Goal: Task Accomplishment & Management: Use online tool/utility

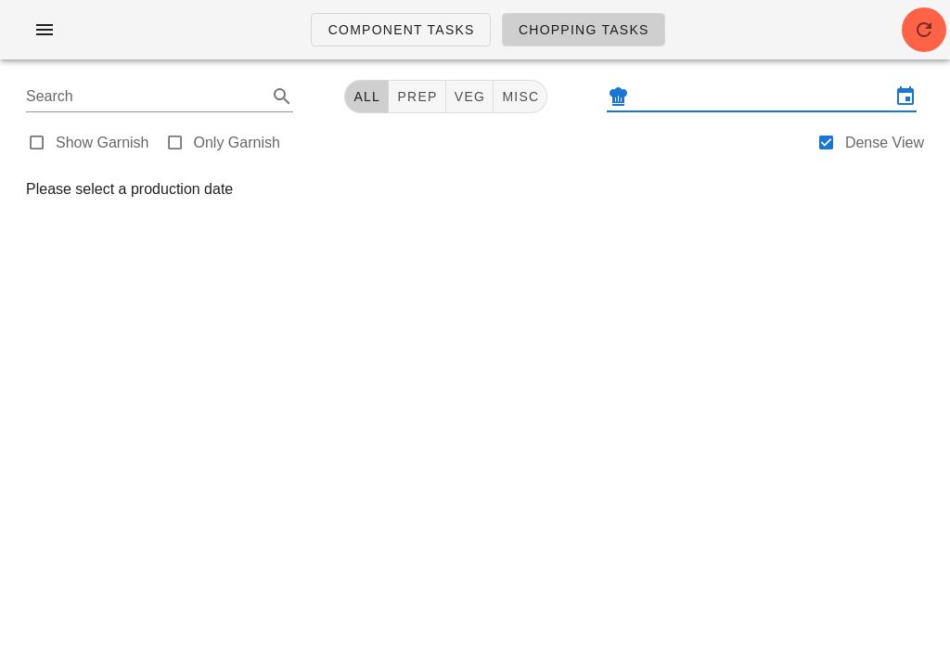
click at [733, 83] on input "text" at bounding box center [762, 97] width 258 height 30
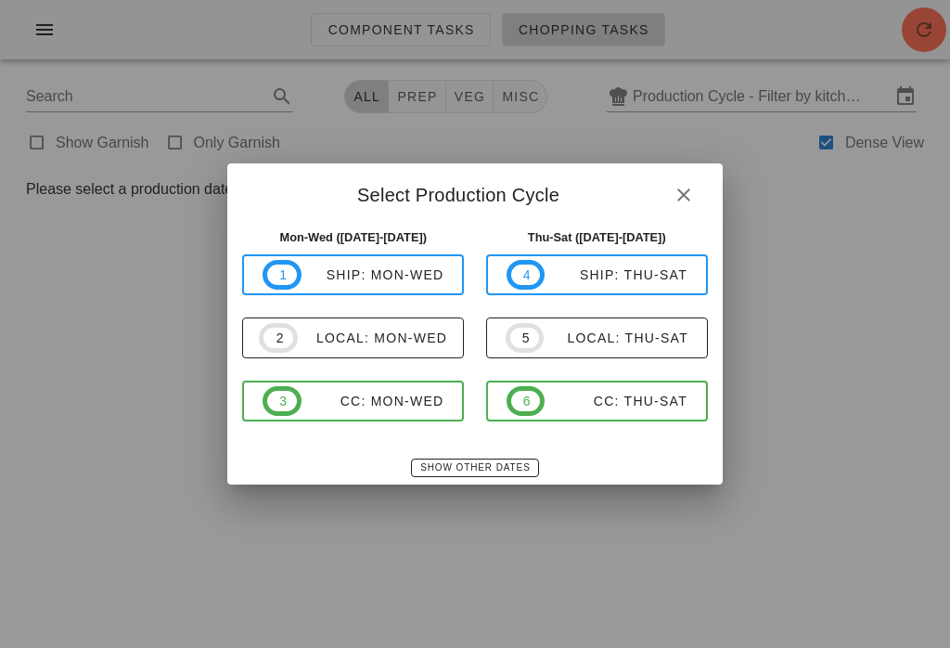
click at [352, 344] on div "local: Mon-Wed" at bounding box center [372, 337] width 149 height 15
type input "local: Mon-Wed ([DATE]-[DATE])"
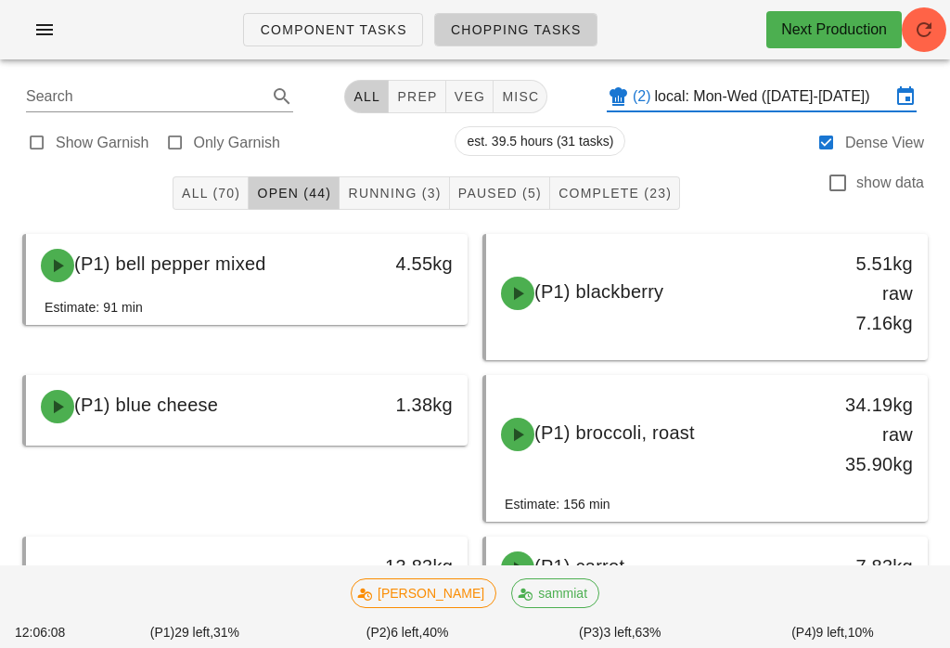
click at [380, 193] on span "Running (3)" at bounding box center [394, 193] width 94 height 15
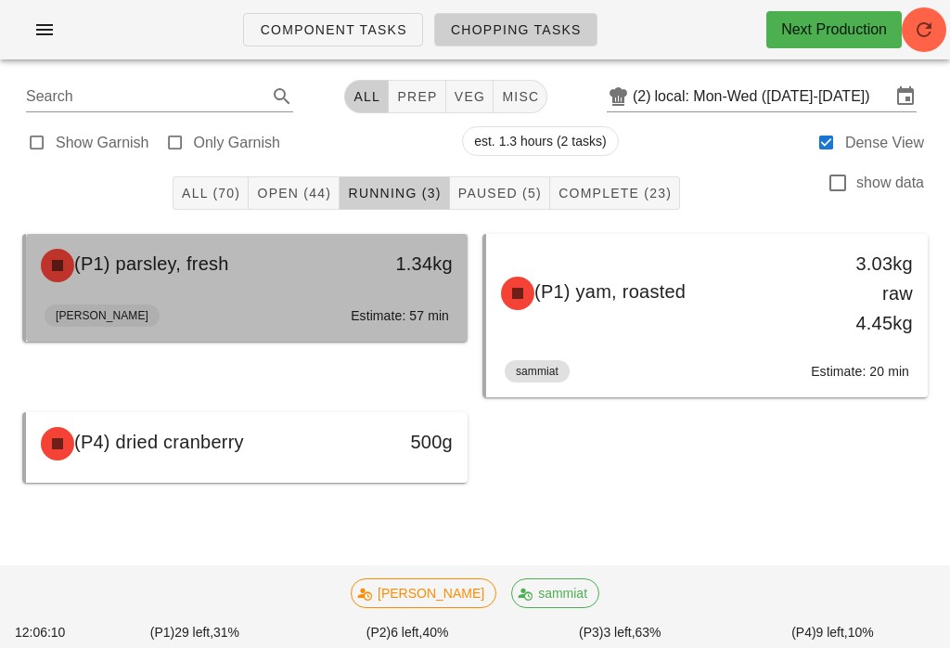
click at [272, 267] on div "(P1) parsley, fresh" at bounding box center [193, 265] width 326 height 56
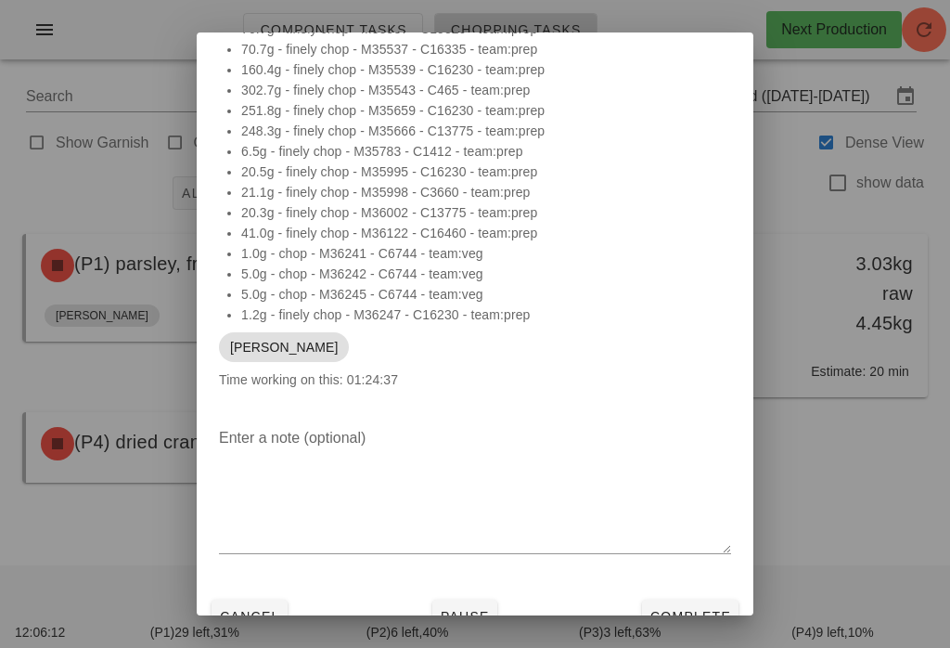
scroll to position [87, 0]
click at [697, 611] on span "Complete" at bounding box center [690, 616] width 82 height 15
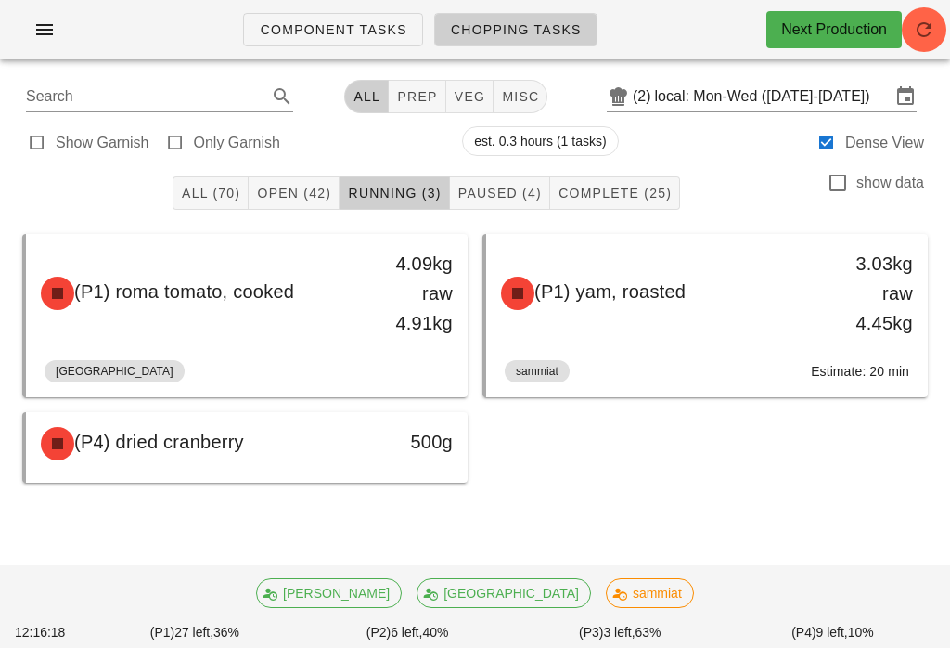
click at [604, 176] on button "Complete (25)" at bounding box center [615, 192] width 130 height 33
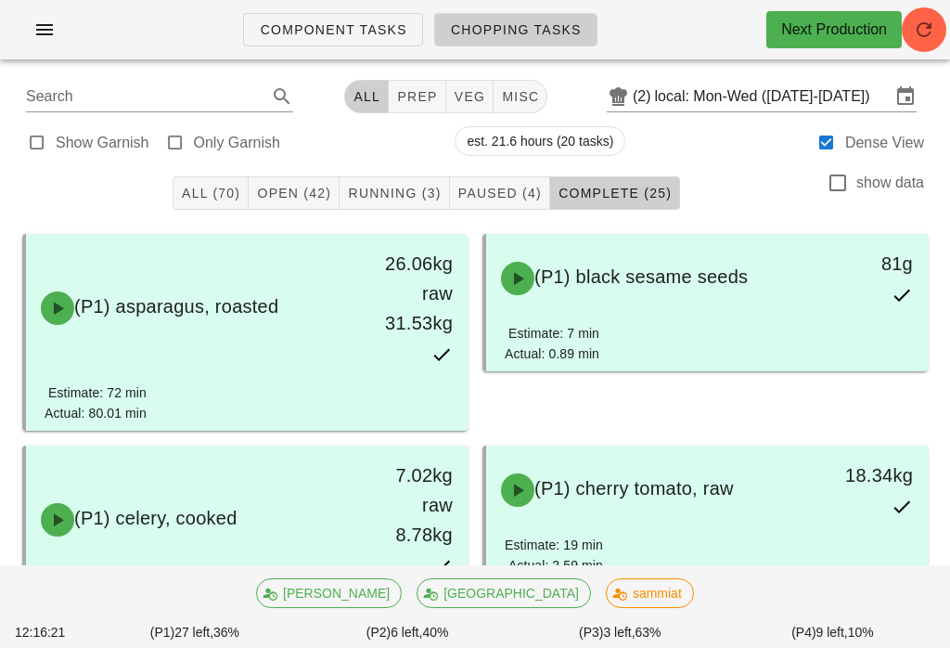
click at [314, 199] on span "Open (42)" at bounding box center [293, 193] width 75 height 15
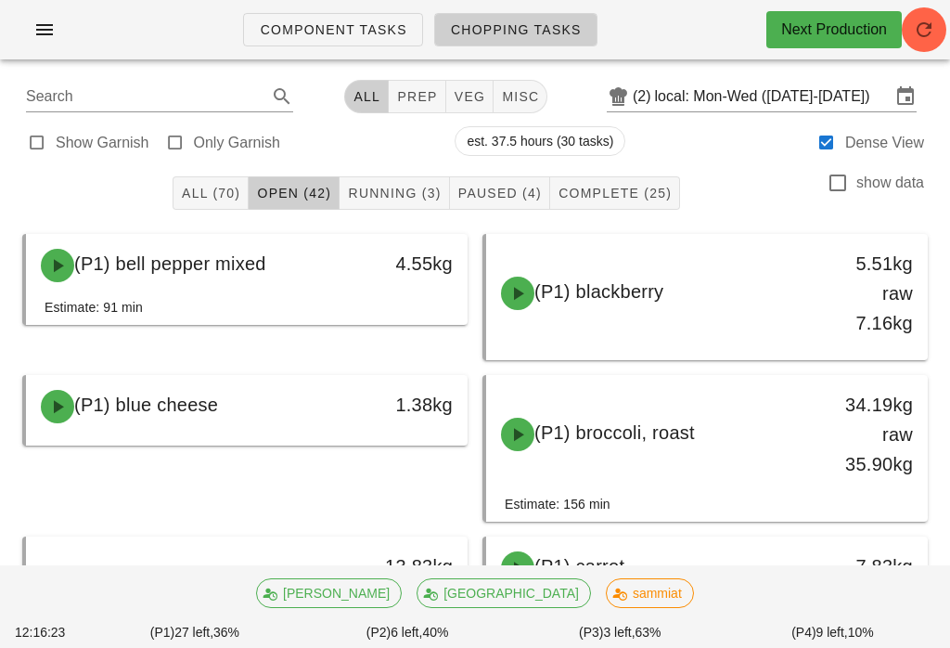
click at [454, 100] on span "veg" at bounding box center [470, 96] width 32 height 15
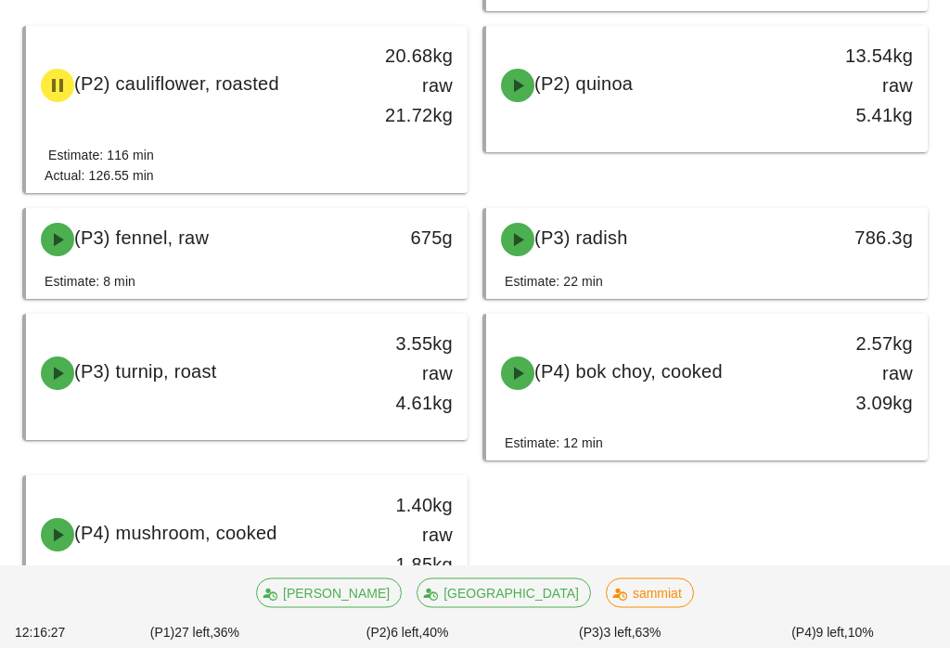
scroll to position [1235, 0]
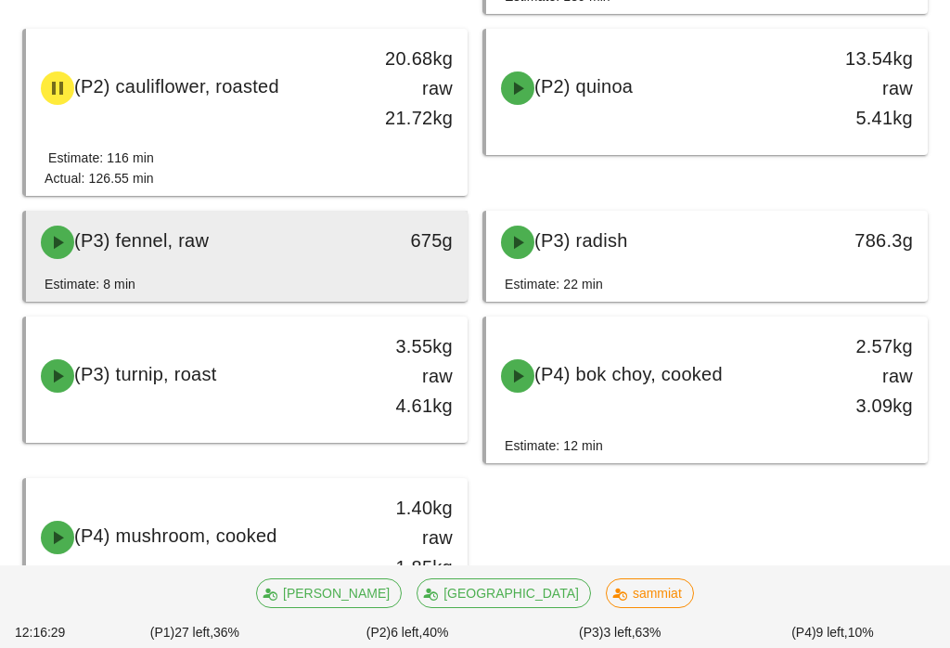
click at [369, 250] on div "675g" at bounding box center [409, 240] width 86 height 30
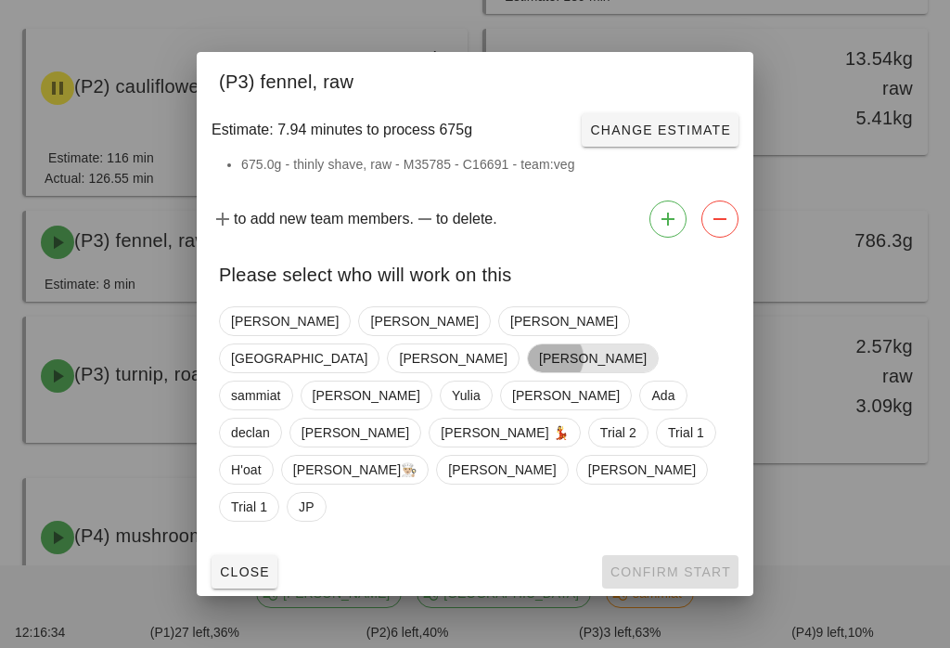
click at [577, 361] on span "[PERSON_NAME]" at bounding box center [593, 358] width 108 height 28
click at [658, 564] on span "Confirm Start" at bounding box center [670, 571] width 122 height 15
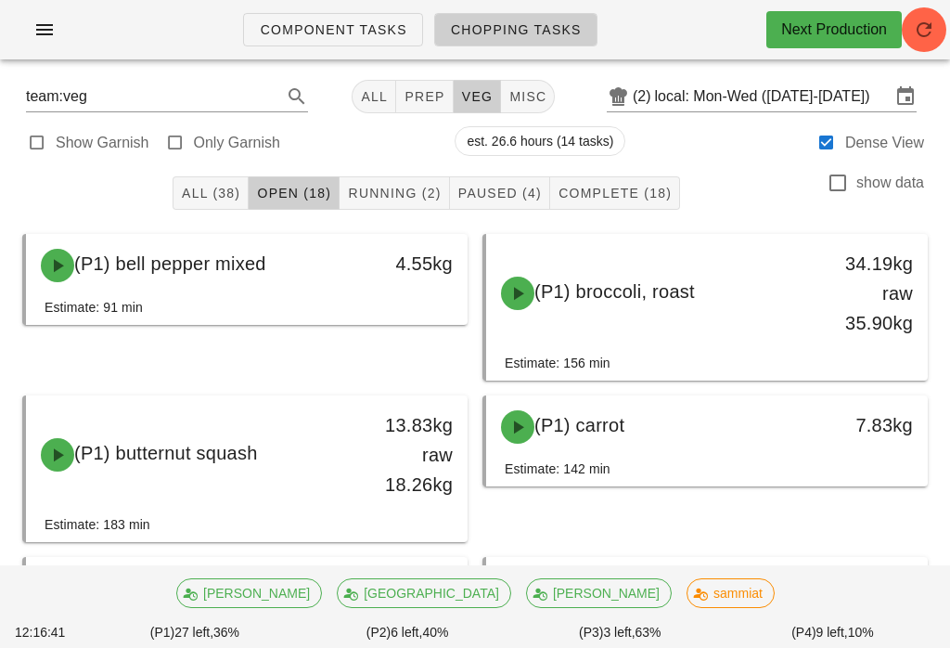
click at [523, 82] on button "misc" at bounding box center [528, 96] width 54 height 33
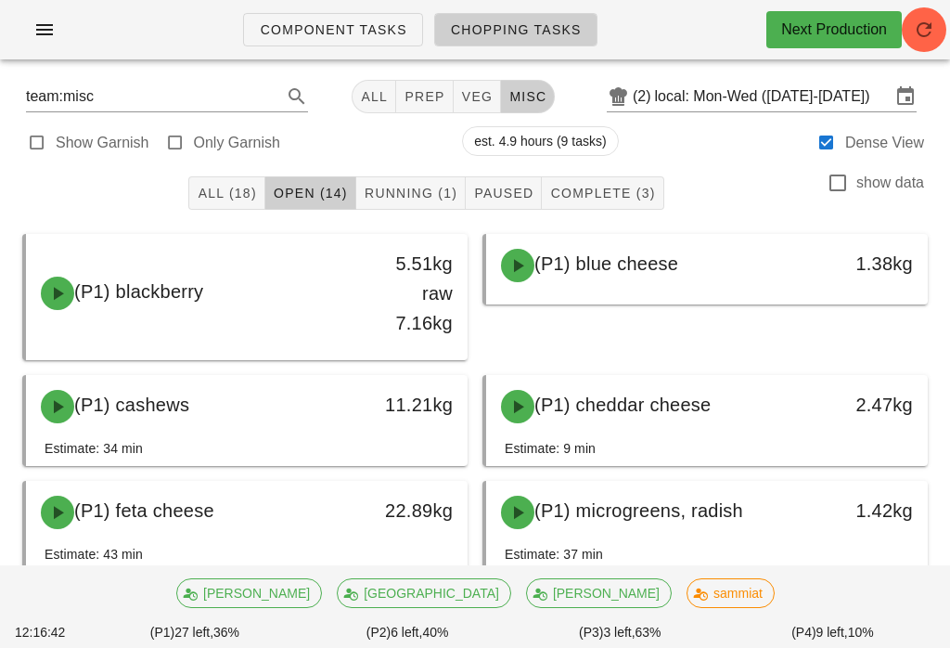
click at [600, 181] on button "Complete (3)" at bounding box center [603, 192] width 122 height 33
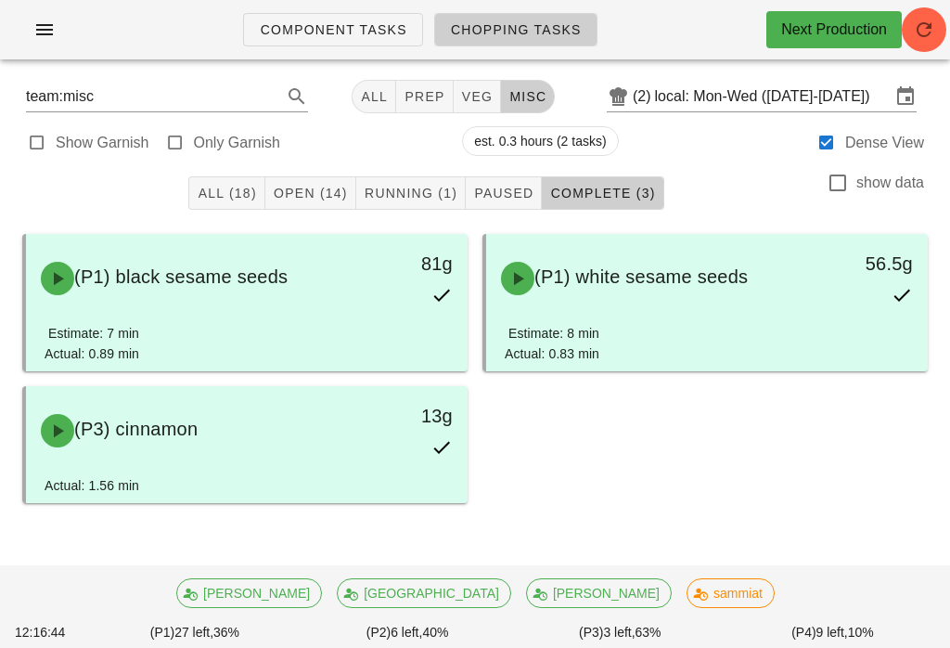
click at [314, 193] on span "Open (14)" at bounding box center [310, 193] width 75 height 15
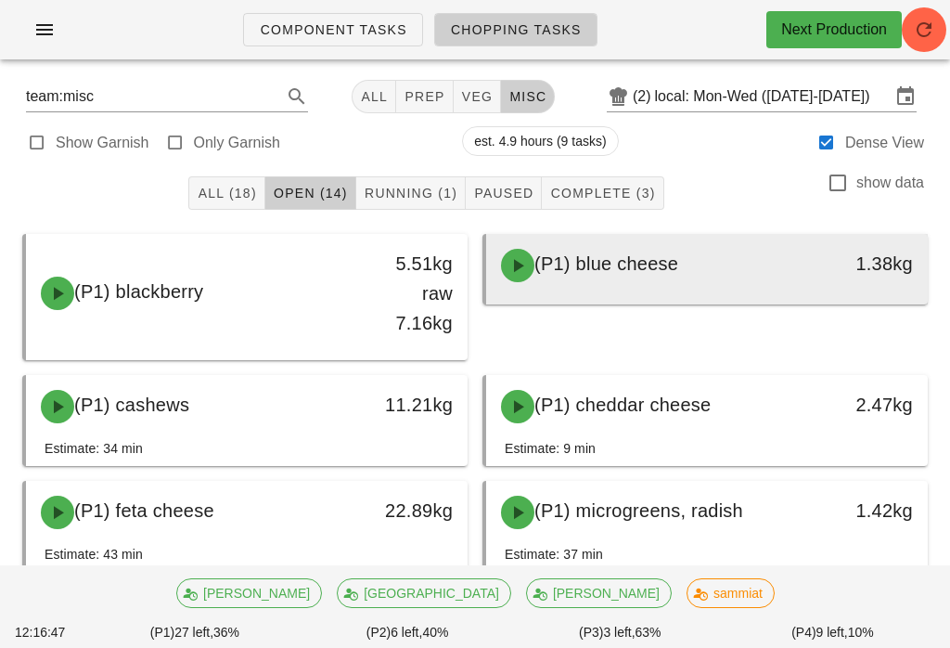
click at [581, 246] on div "(P1) blue cheese" at bounding box center [653, 265] width 326 height 56
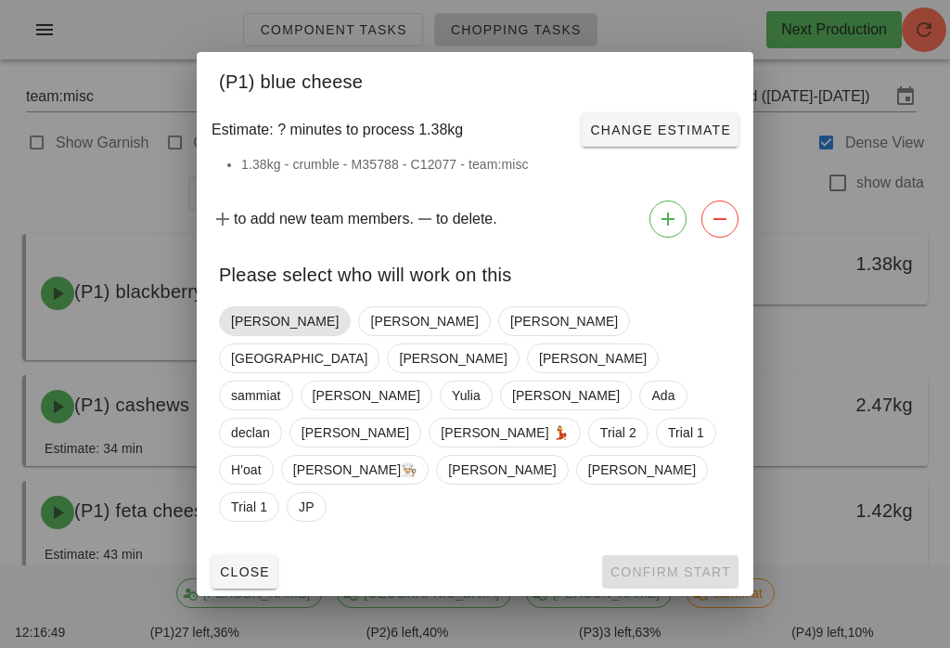
click at [241, 335] on span "[PERSON_NAME]" at bounding box center [285, 321] width 108 height 28
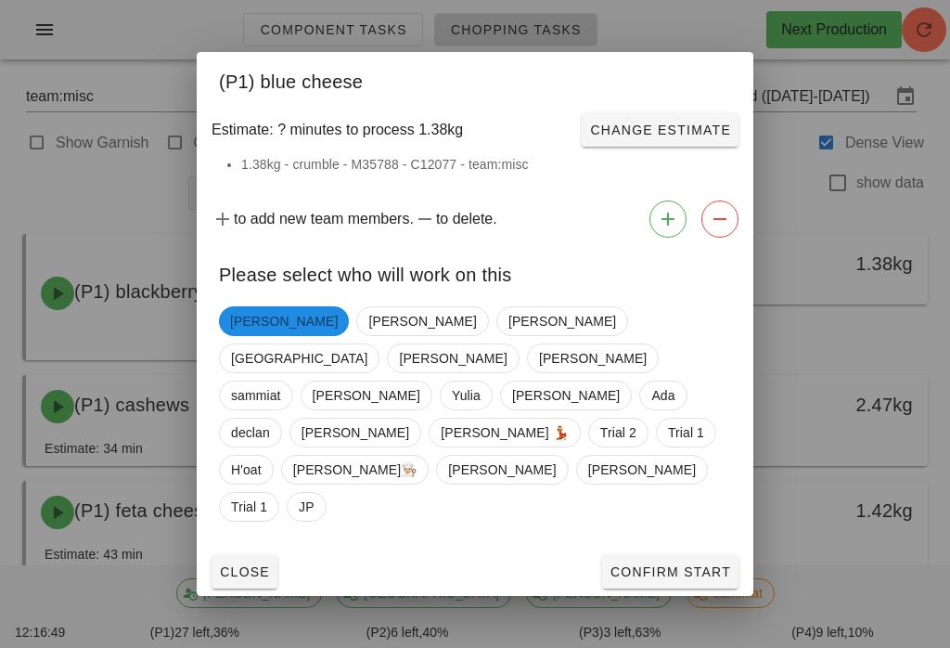
click at [637, 564] on span "Confirm Start" at bounding box center [670, 571] width 122 height 15
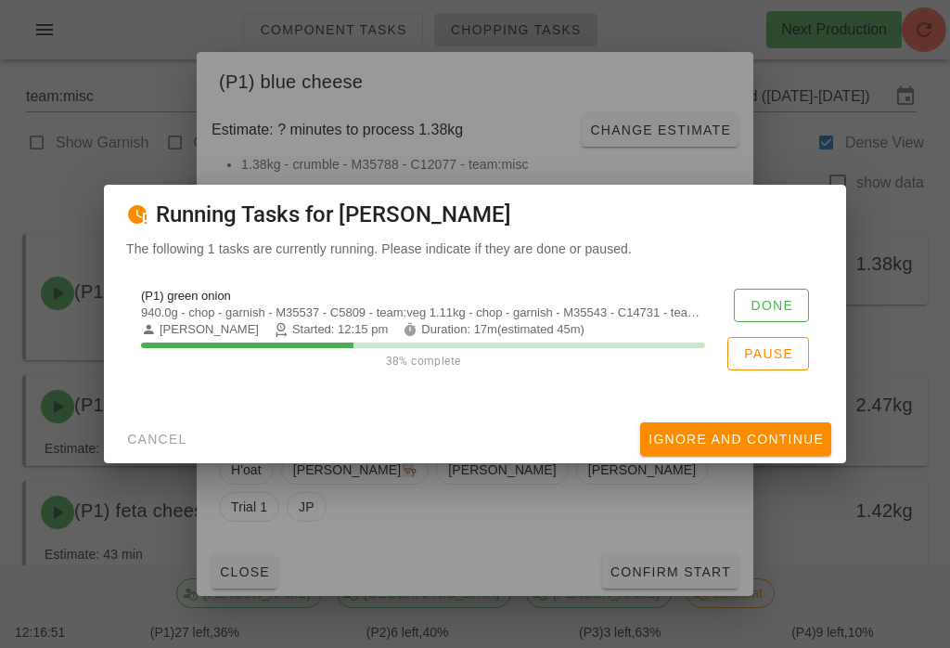
click at [764, 290] on button "Done" at bounding box center [771, 305] width 75 height 33
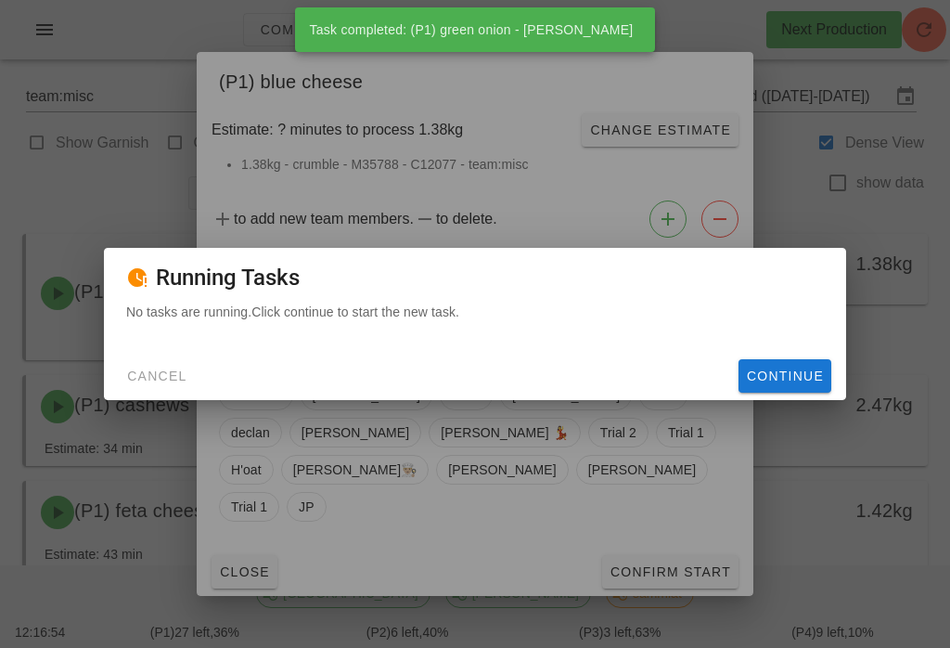
click at [764, 368] on span "Continue" at bounding box center [785, 375] width 78 height 15
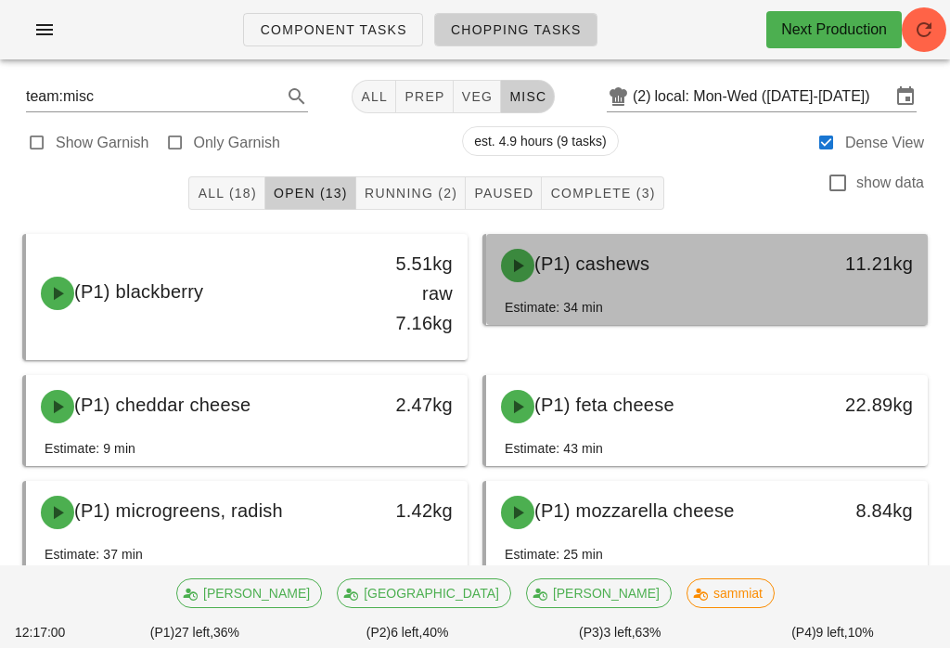
click at [725, 276] on div "(P1) cashews" at bounding box center [653, 265] width 326 height 56
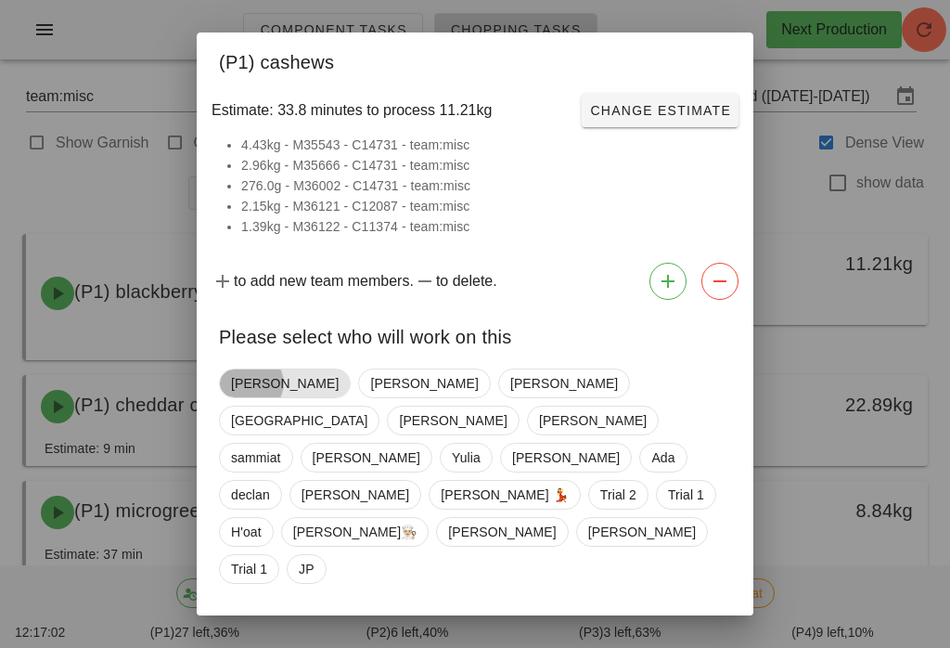
click at [246, 389] on span "[PERSON_NAME]" at bounding box center [285, 383] width 108 height 28
click at [712, 626] on span "Confirm Start" at bounding box center [670, 633] width 122 height 15
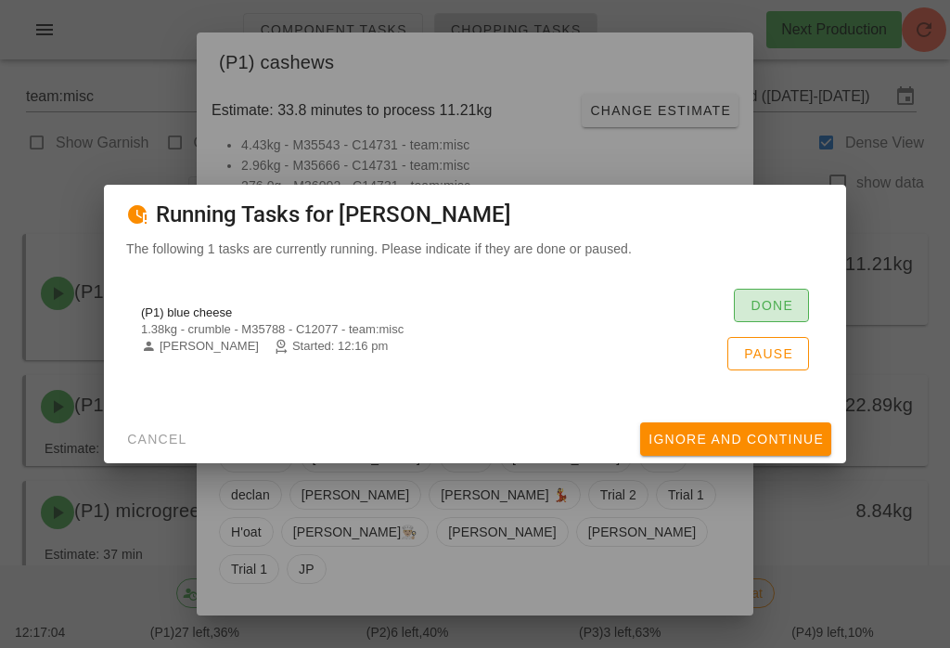
click at [776, 298] on span "Done" at bounding box center [772, 305] width 44 height 15
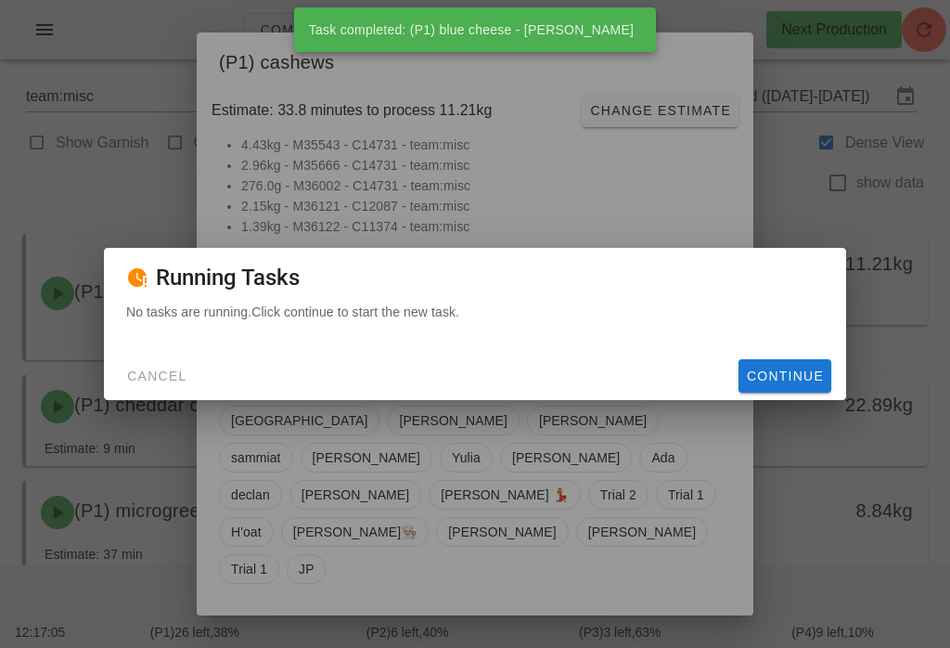
click at [796, 383] on span "Continue" at bounding box center [785, 375] width 78 height 15
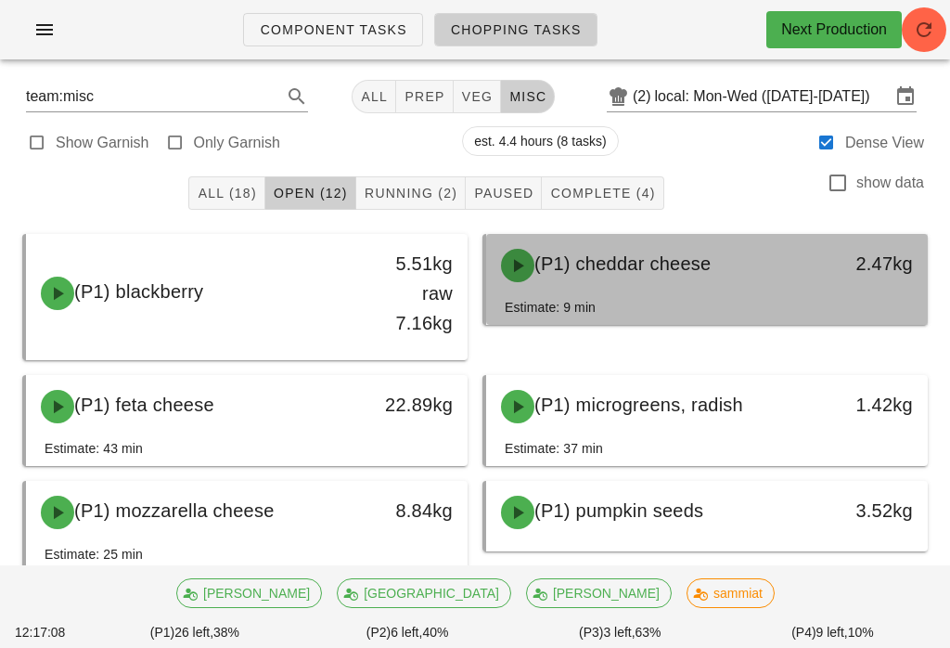
click at [767, 241] on div "(P1) cheddar cheese" at bounding box center [653, 265] width 326 height 56
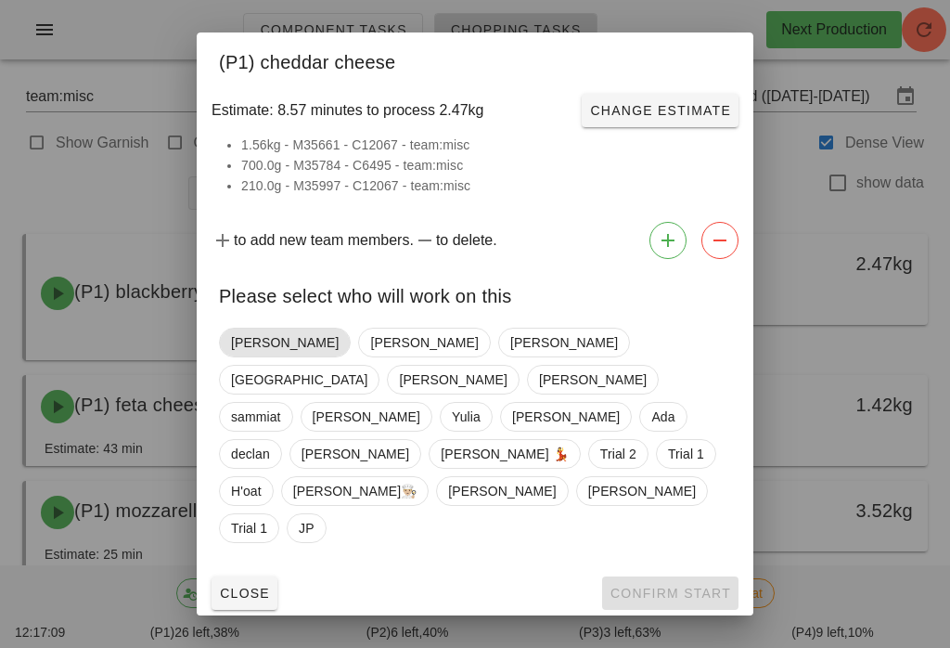
click at [244, 356] on span "[PERSON_NAME]" at bounding box center [285, 342] width 108 height 28
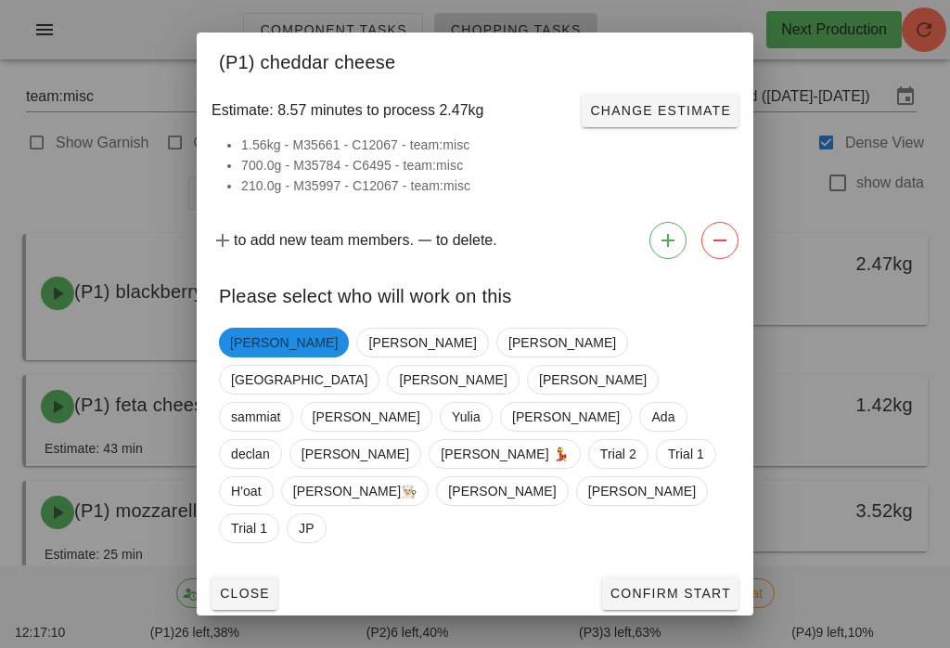
click at [726, 585] on span "Confirm Start" at bounding box center [670, 592] width 122 height 15
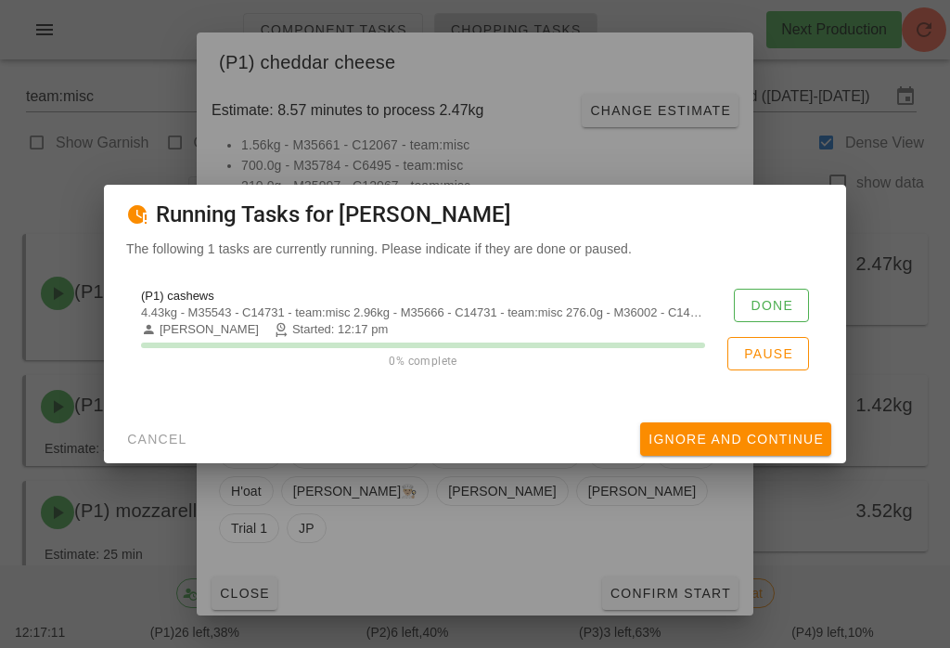
click at [766, 301] on span "Done" at bounding box center [772, 305] width 44 height 15
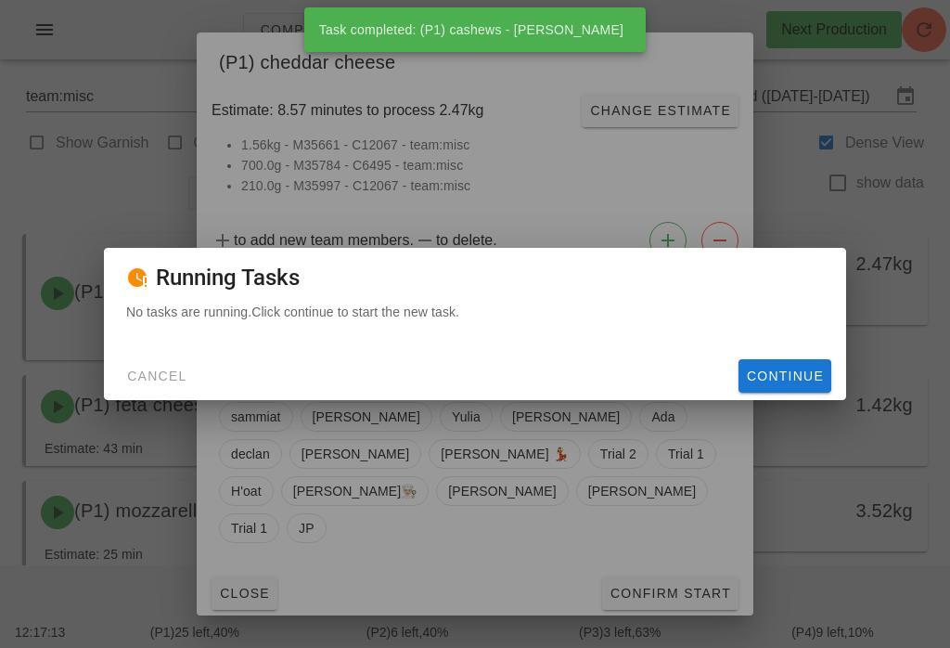
click at [755, 365] on button "Continue" at bounding box center [784, 375] width 93 height 33
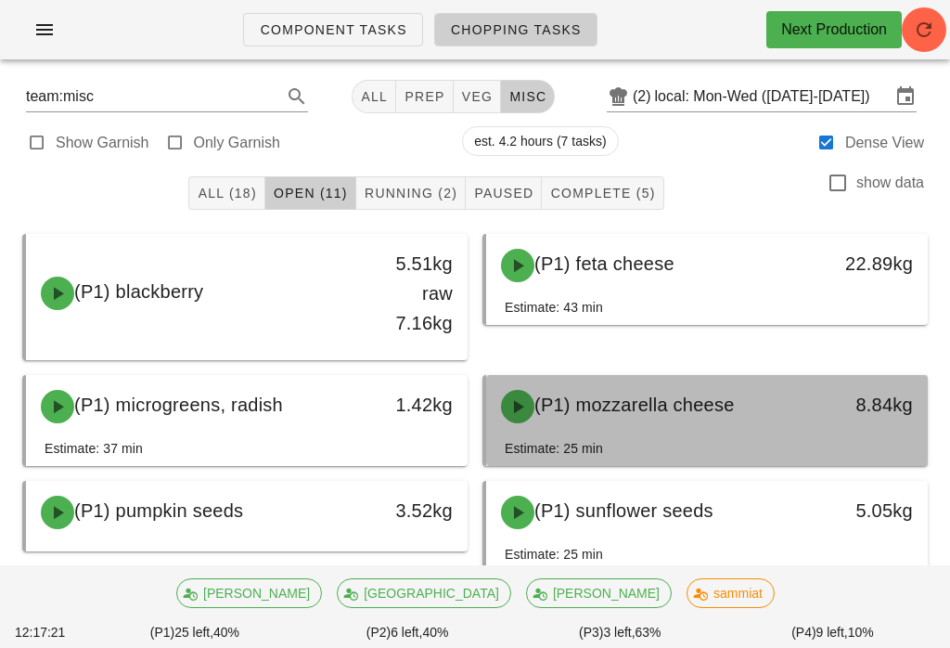
click at [583, 379] on div "(P1) mozzarella cheese" at bounding box center [653, 406] width 326 height 56
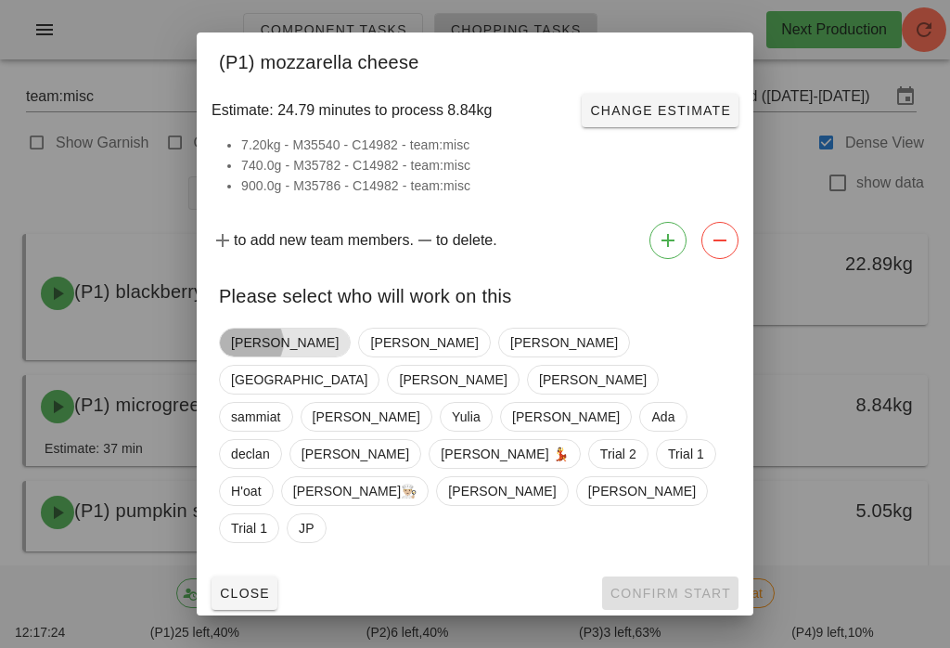
click at [238, 356] on span "[PERSON_NAME]" at bounding box center [285, 342] width 108 height 28
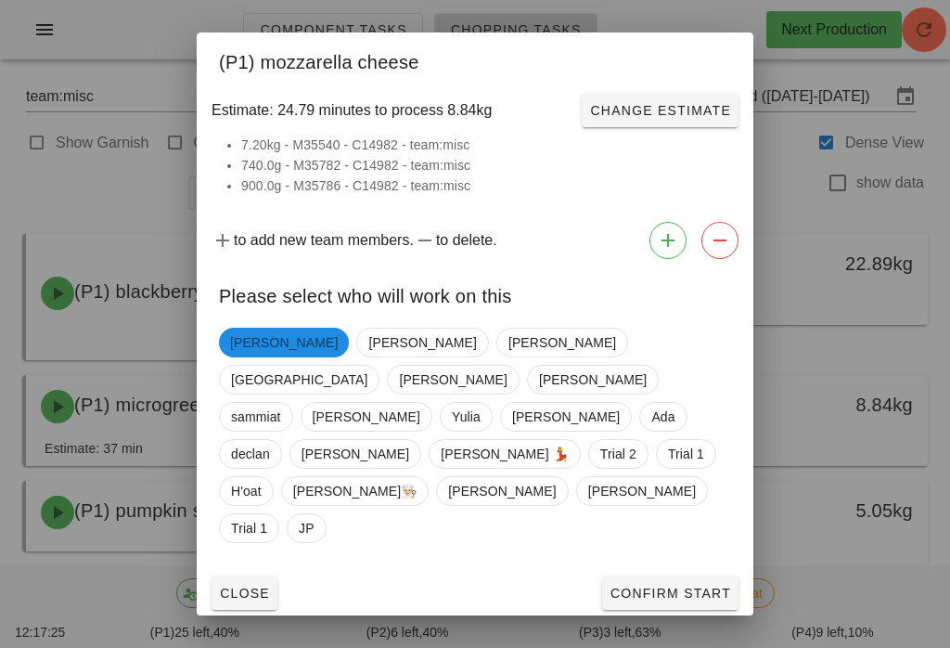
click at [671, 585] on span "Confirm Start" at bounding box center [670, 592] width 122 height 15
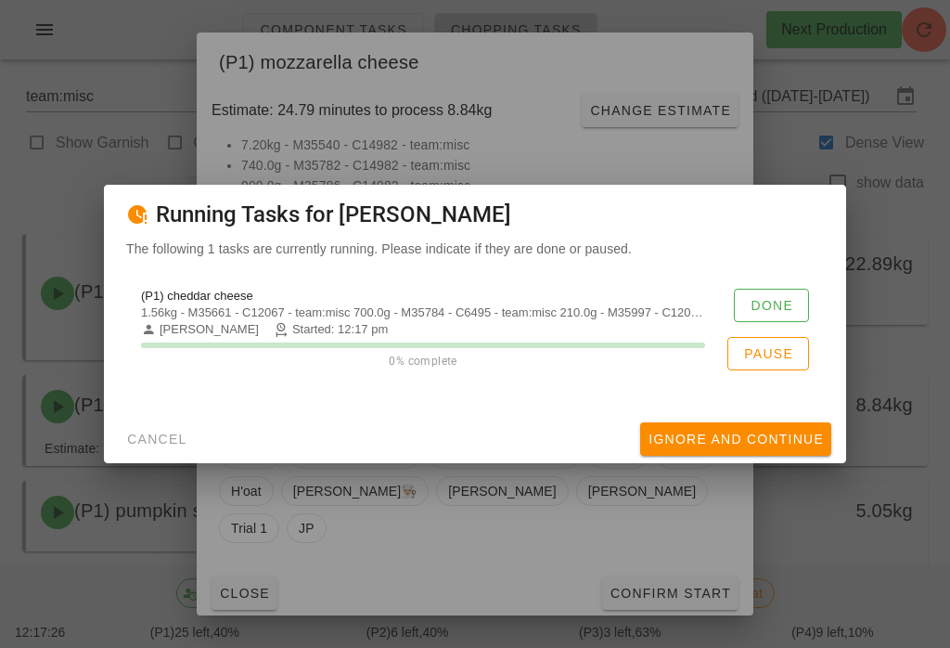
click at [770, 294] on button "Done" at bounding box center [771, 305] width 75 height 33
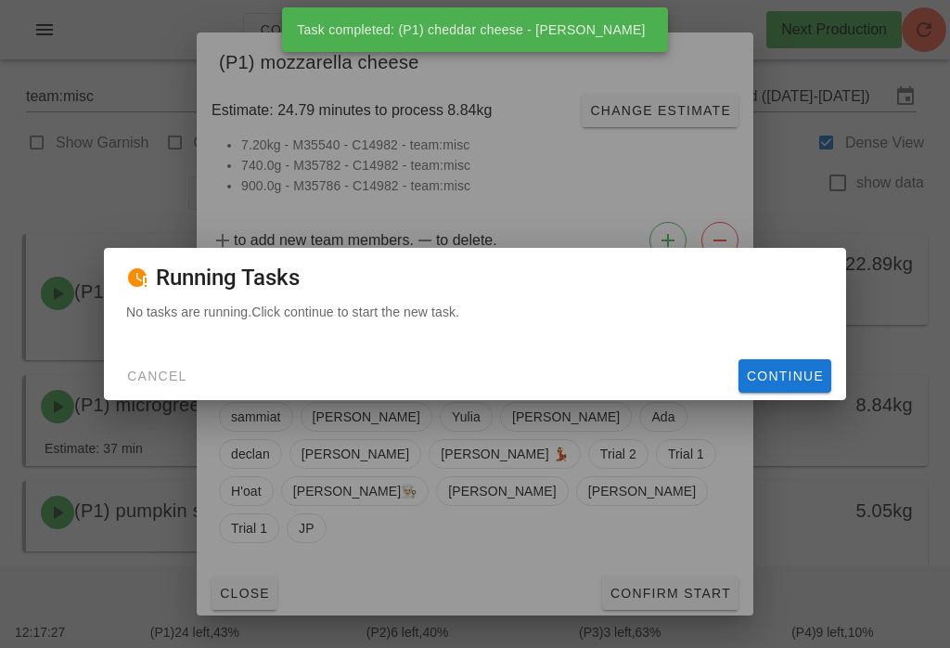
click at [769, 370] on span "Continue" at bounding box center [785, 375] width 78 height 15
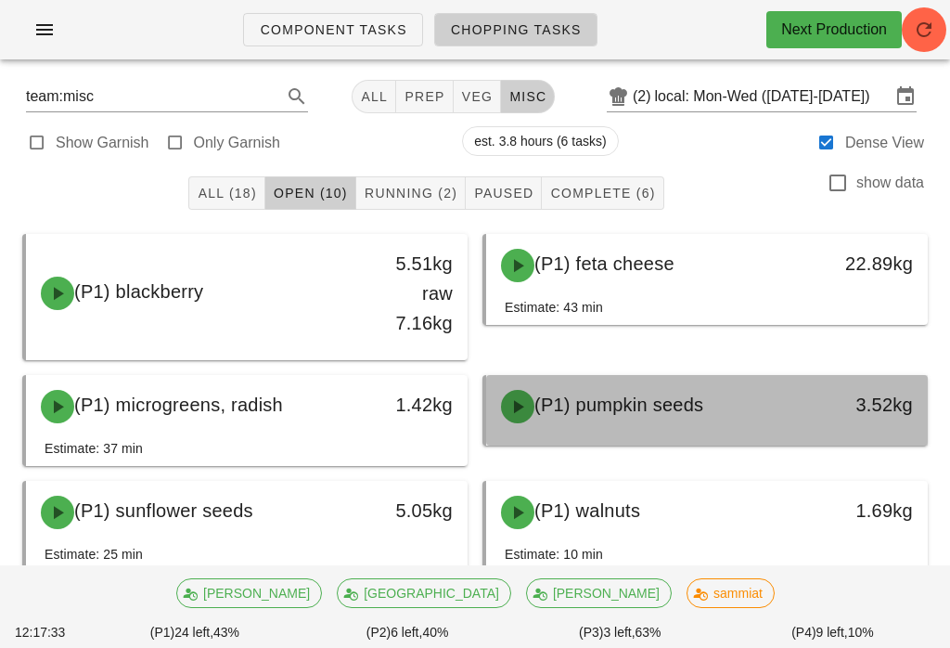
click at [572, 382] on div "(P1) pumpkin seeds" at bounding box center [653, 406] width 326 height 56
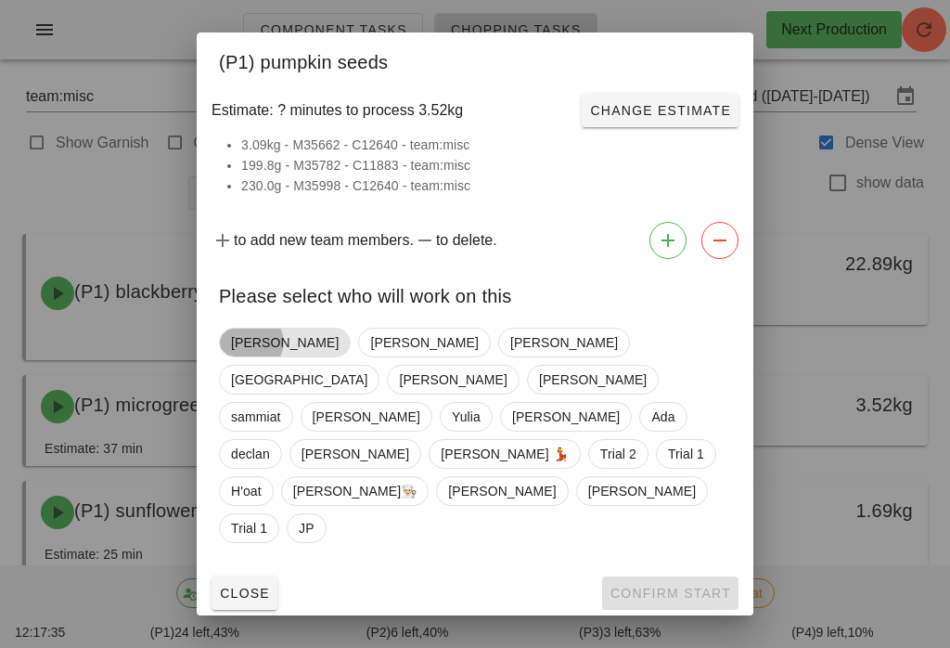
click at [243, 356] on span "[PERSON_NAME]" at bounding box center [285, 342] width 108 height 28
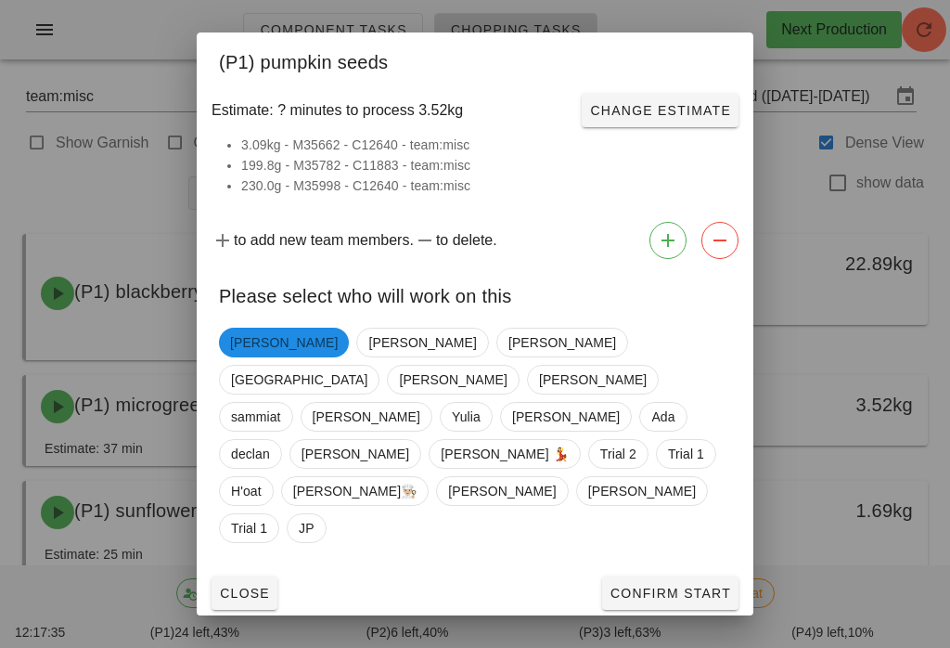
click at [645, 576] on button "Confirm Start" at bounding box center [670, 592] width 136 height 33
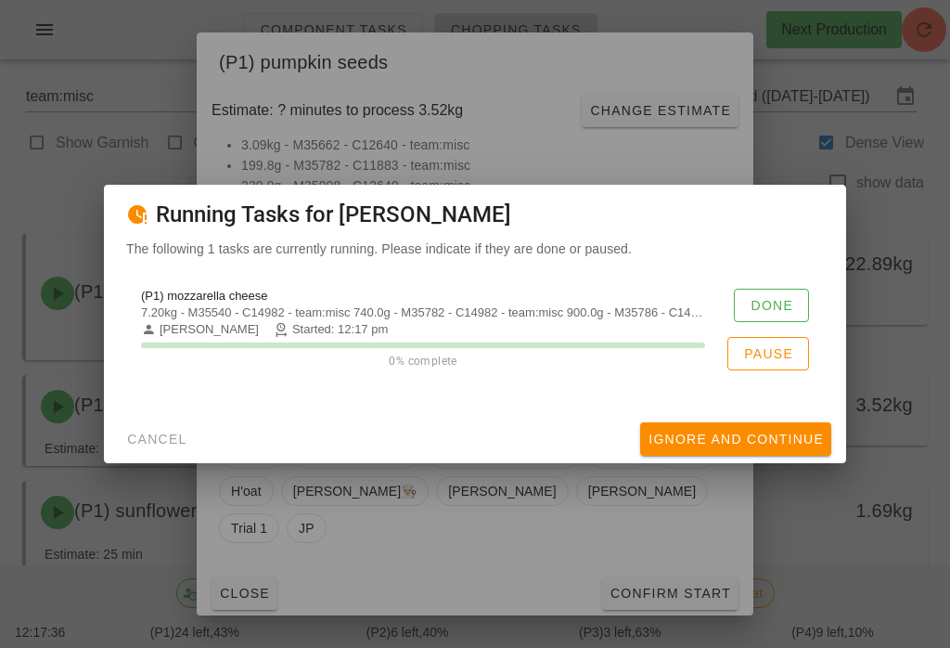
click at [760, 289] on button "Done" at bounding box center [771, 305] width 75 height 33
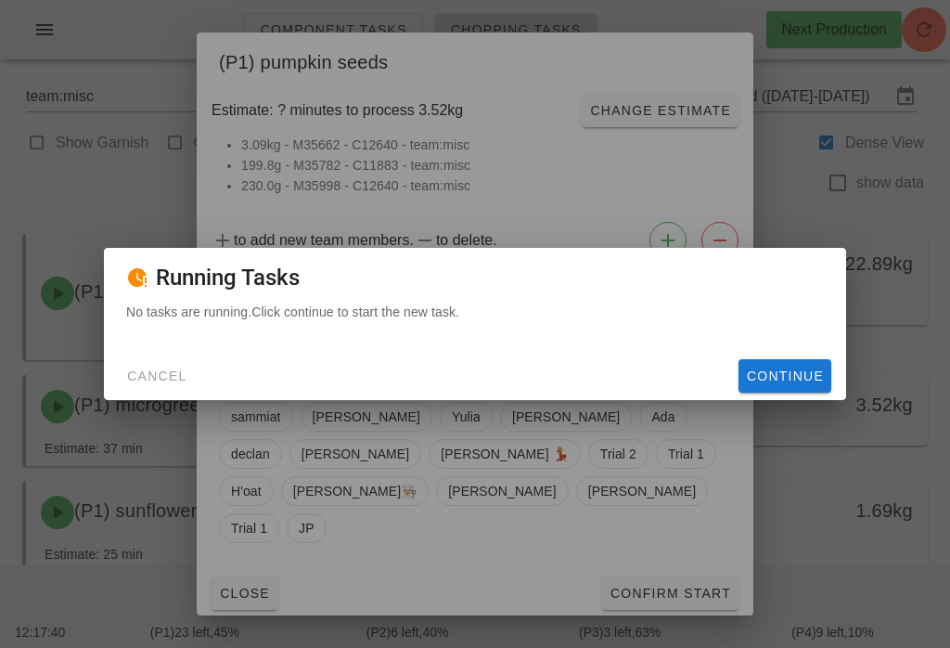
click at [798, 374] on span "Continue" at bounding box center [785, 375] width 78 height 15
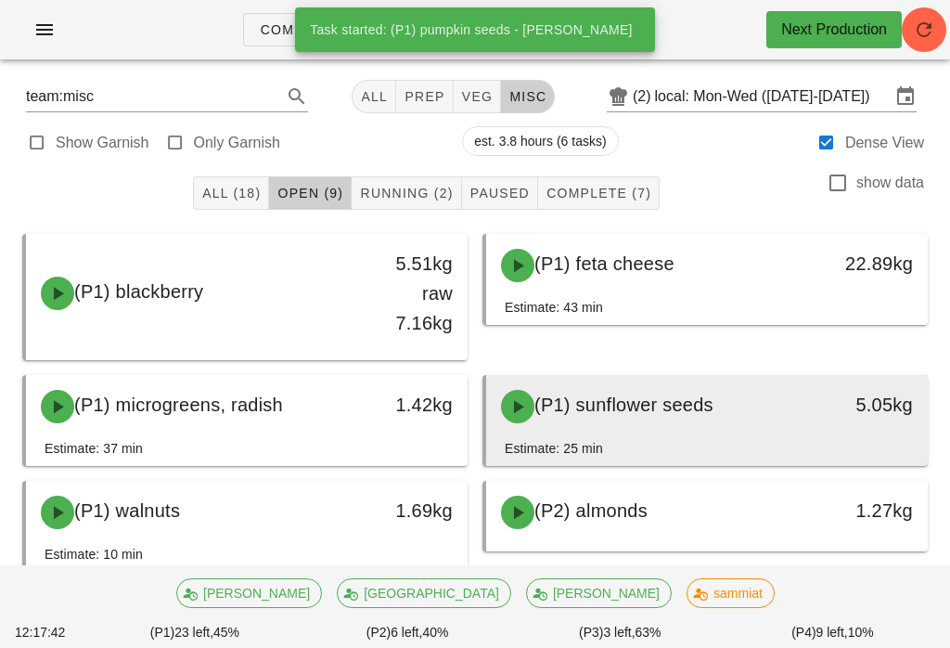
click at [585, 388] on div "(P1) sunflower seeds" at bounding box center [653, 406] width 326 height 56
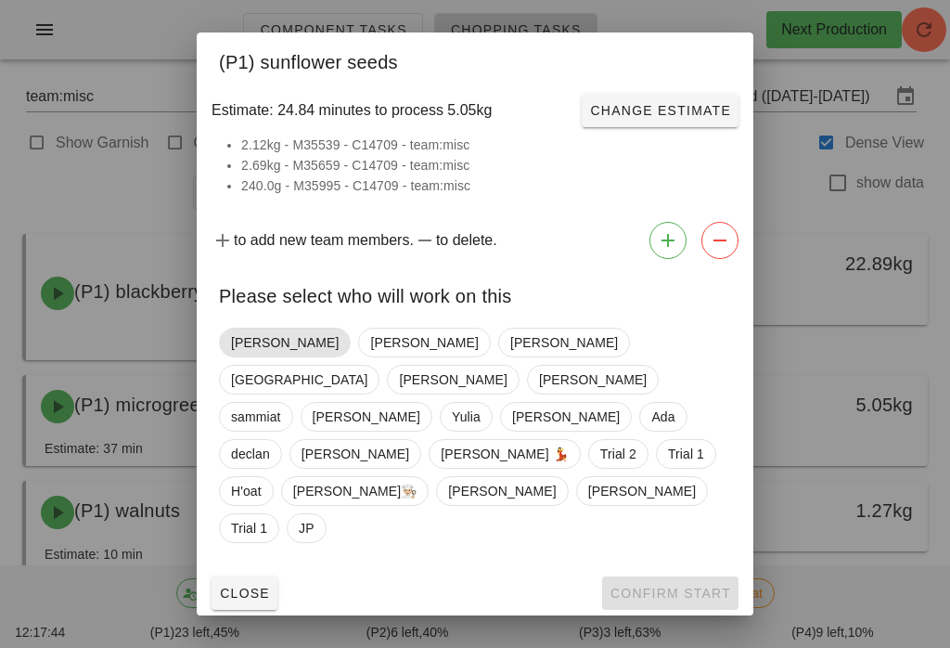
click at [234, 357] on span "[PERSON_NAME]" at bounding box center [285, 342] width 132 height 30
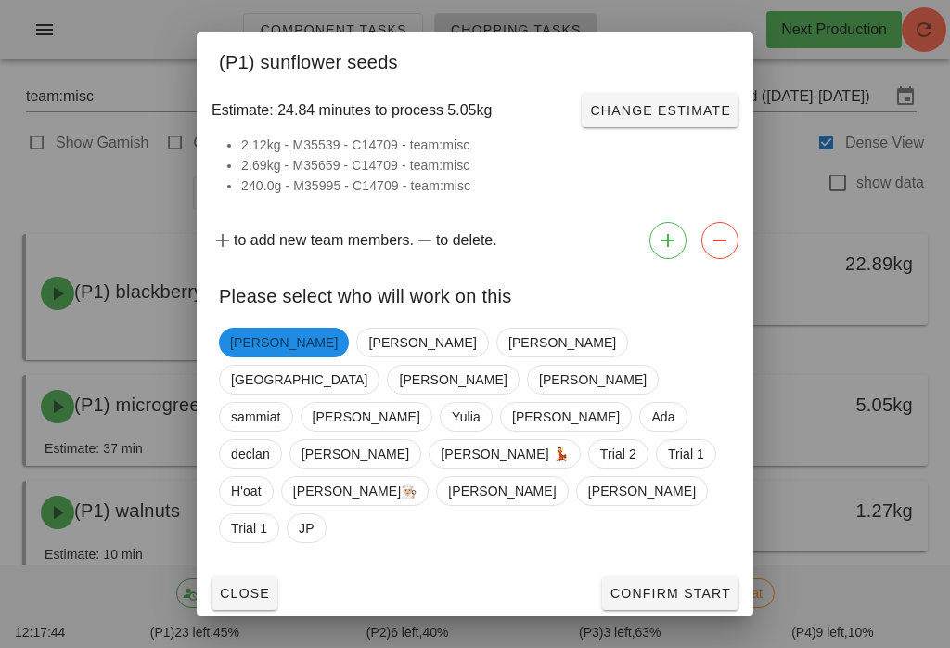
click at [649, 585] on span "Confirm Start" at bounding box center [670, 592] width 122 height 15
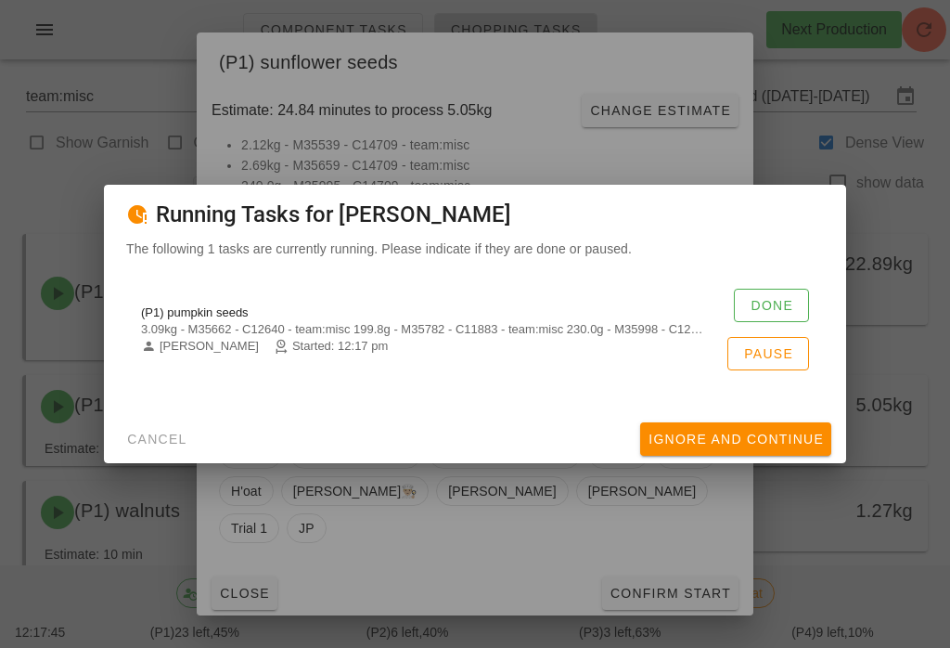
click at [764, 289] on button "Done" at bounding box center [771, 305] width 75 height 33
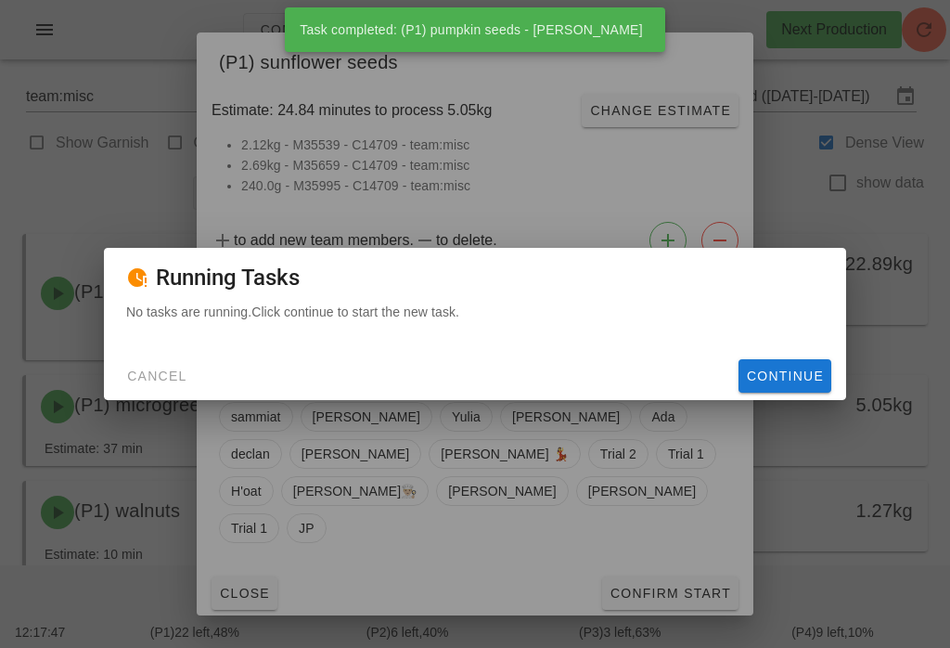
click at [763, 368] on span "Continue" at bounding box center [785, 375] width 78 height 15
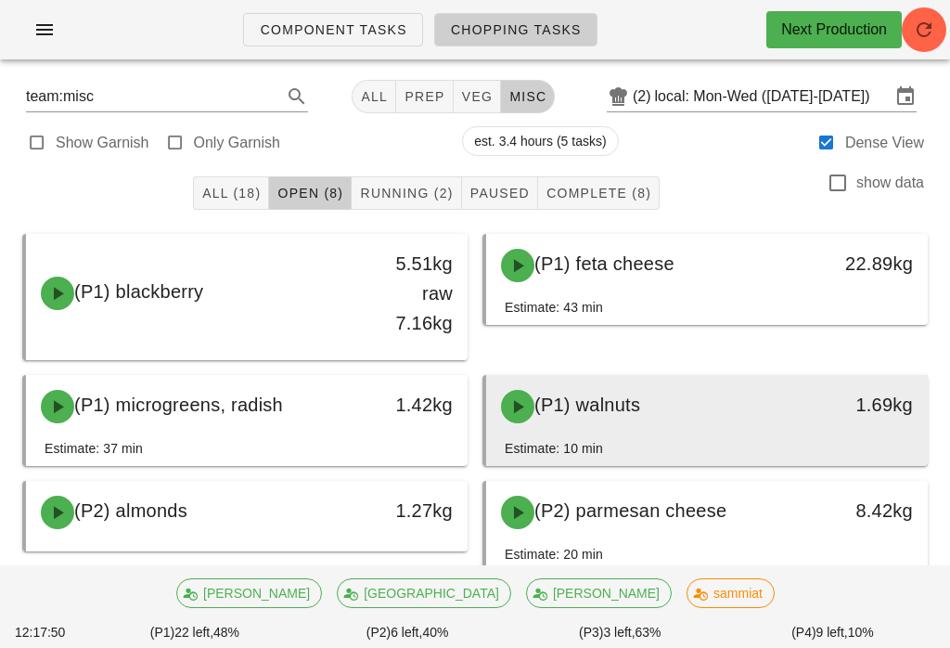
click at [602, 424] on div "(P1) walnuts" at bounding box center [653, 406] width 326 height 56
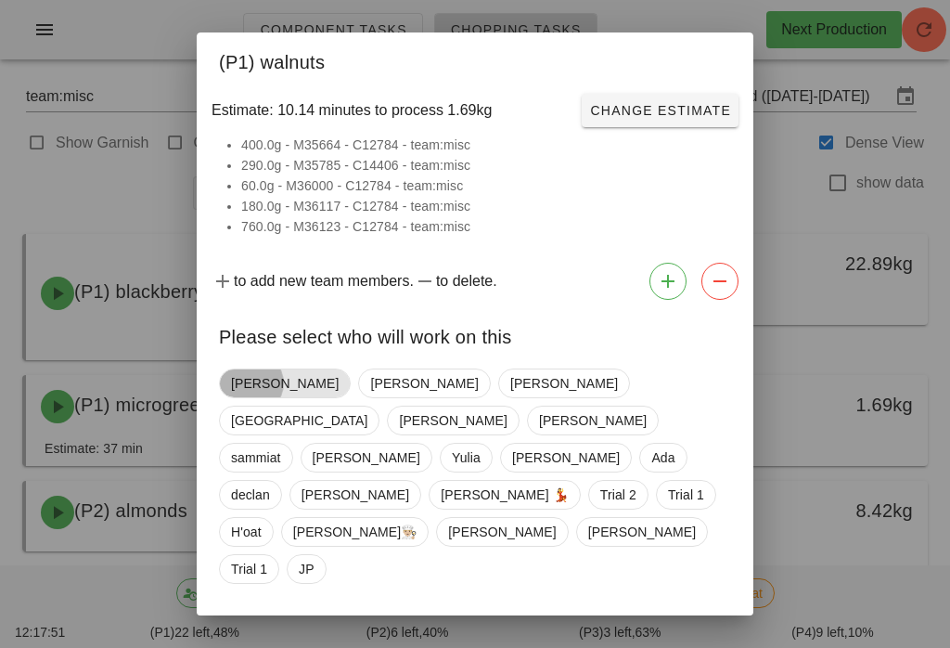
click at [232, 391] on span "[PERSON_NAME]" at bounding box center [285, 383] width 108 height 28
click at [652, 617] on button "Confirm Start" at bounding box center [670, 633] width 136 height 33
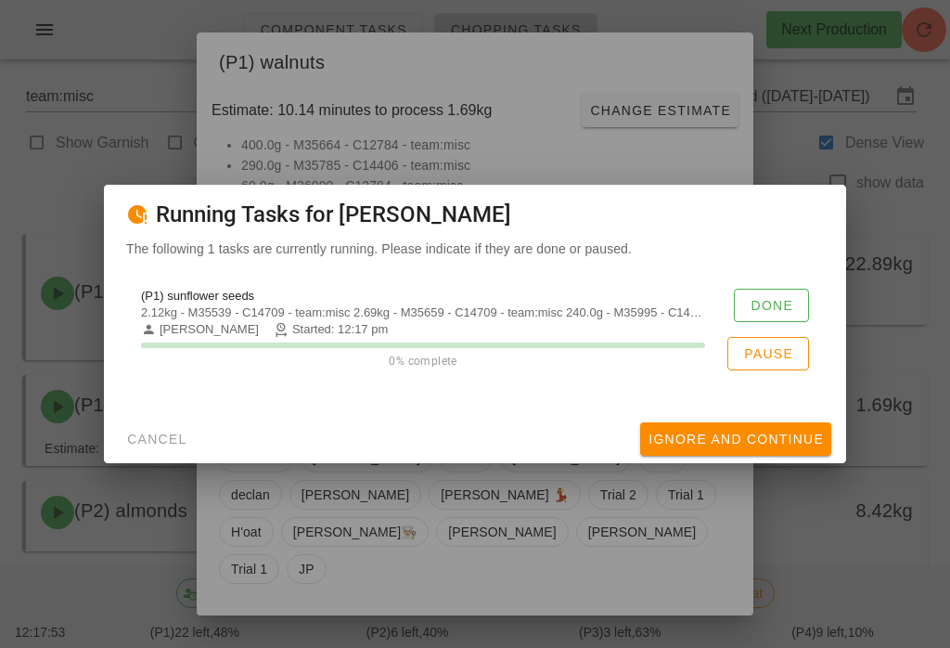
click at [754, 289] on button "Done" at bounding box center [771, 305] width 75 height 33
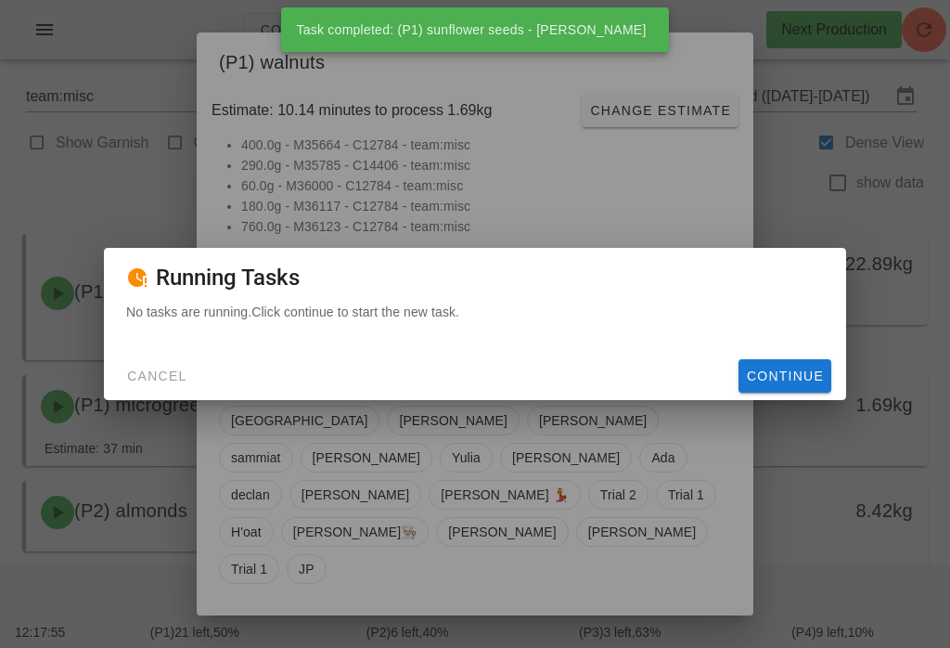
click at [774, 391] on button "Continue" at bounding box center [784, 375] width 93 height 33
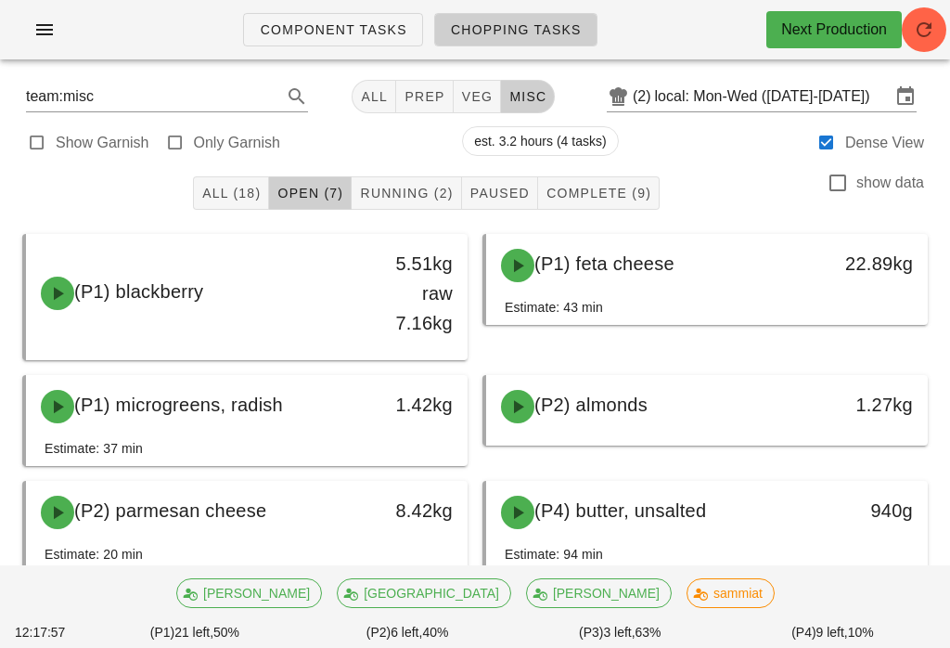
click at [586, 368] on div "(P2) almonds 1.27kg" at bounding box center [705, 420] width 460 height 106
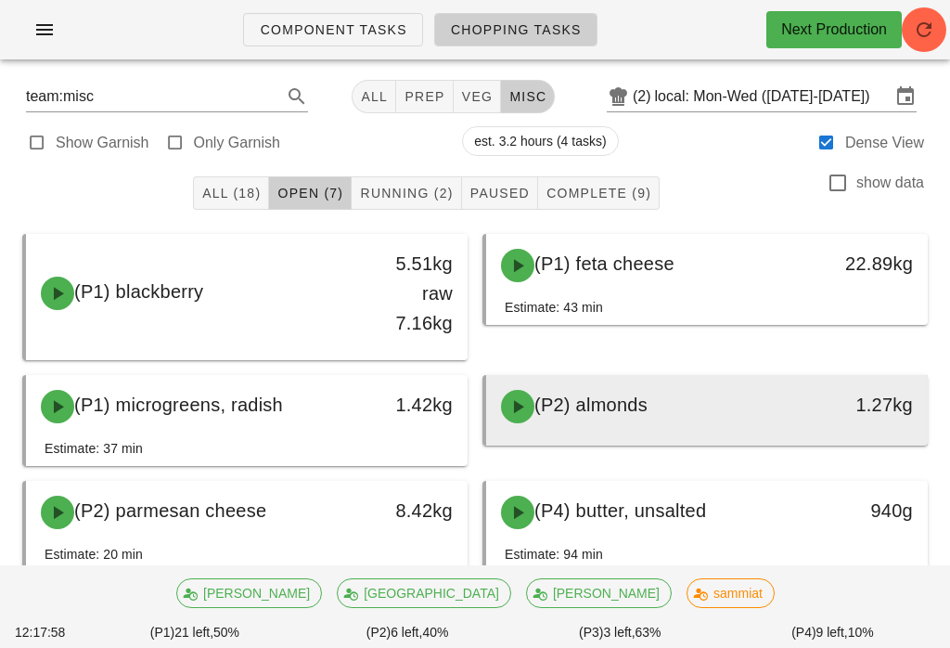
click at [584, 397] on span "(P2) almonds" at bounding box center [590, 404] width 113 height 20
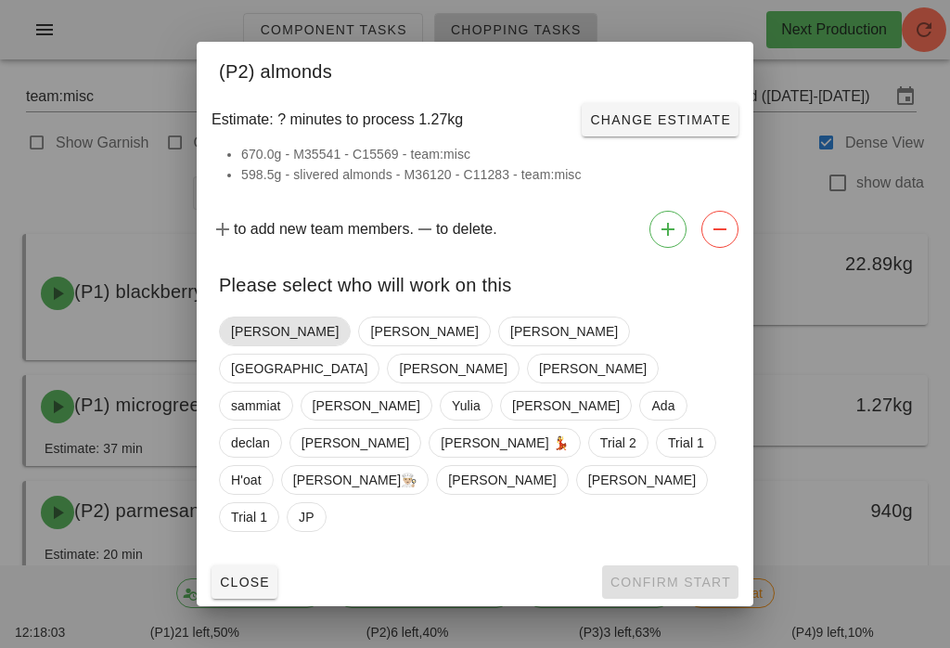
click at [239, 345] on span "[PERSON_NAME]" at bounding box center [285, 331] width 108 height 28
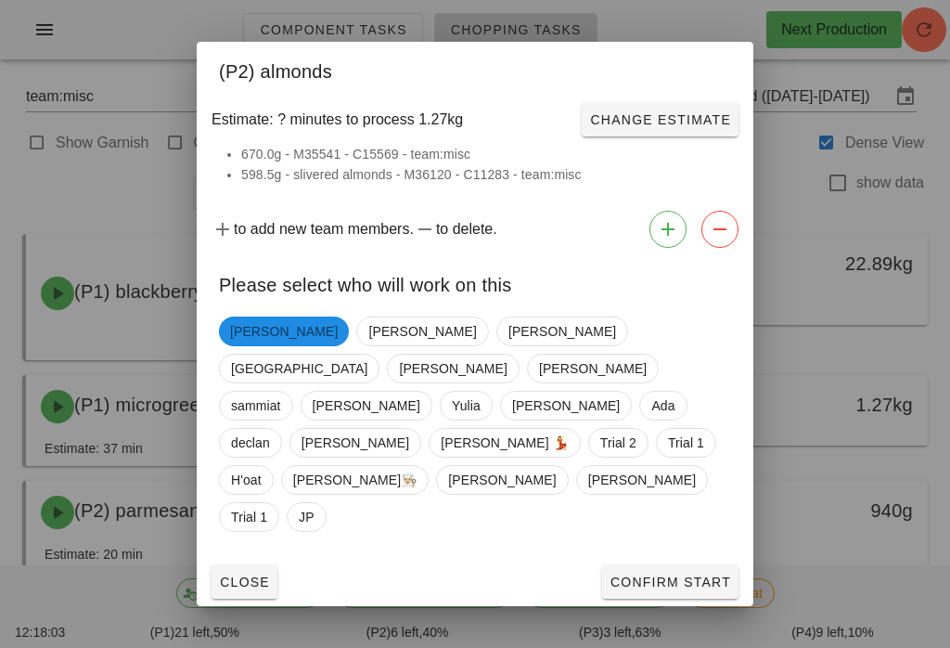
click at [658, 565] on button "Confirm Start" at bounding box center [670, 581] width 136 height 33
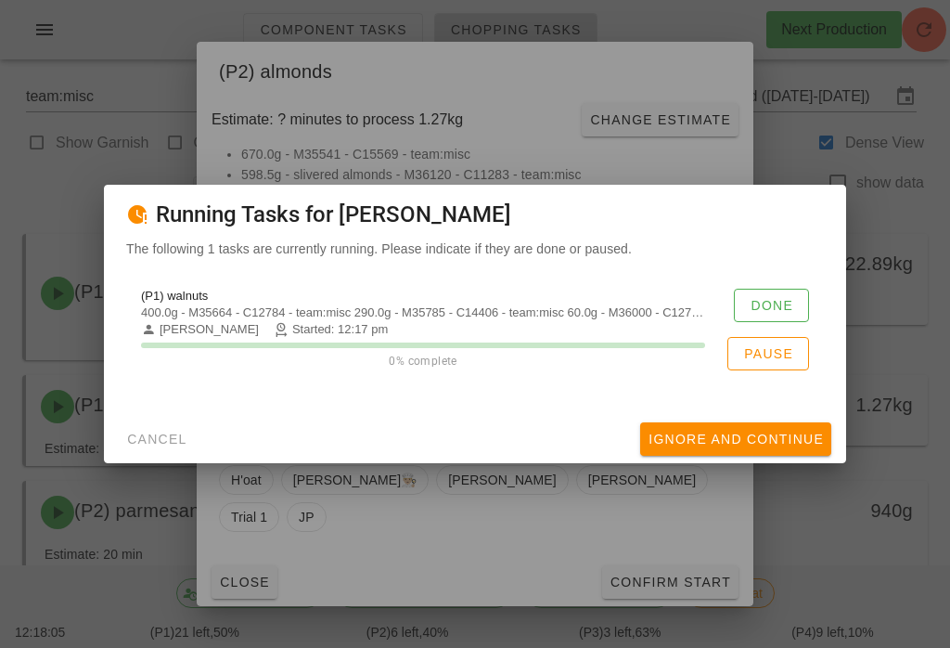
click at [752, 285] on div "(P1) walnuts 400.0g - M35664 - C12784 - team:misc 290.0g - M35785 - C14406 - te…" at bounding box center [475, 329] width 698 height 104
click at [780, 301] on span "Done" at bounding box center [772, 305] width 44 height 15
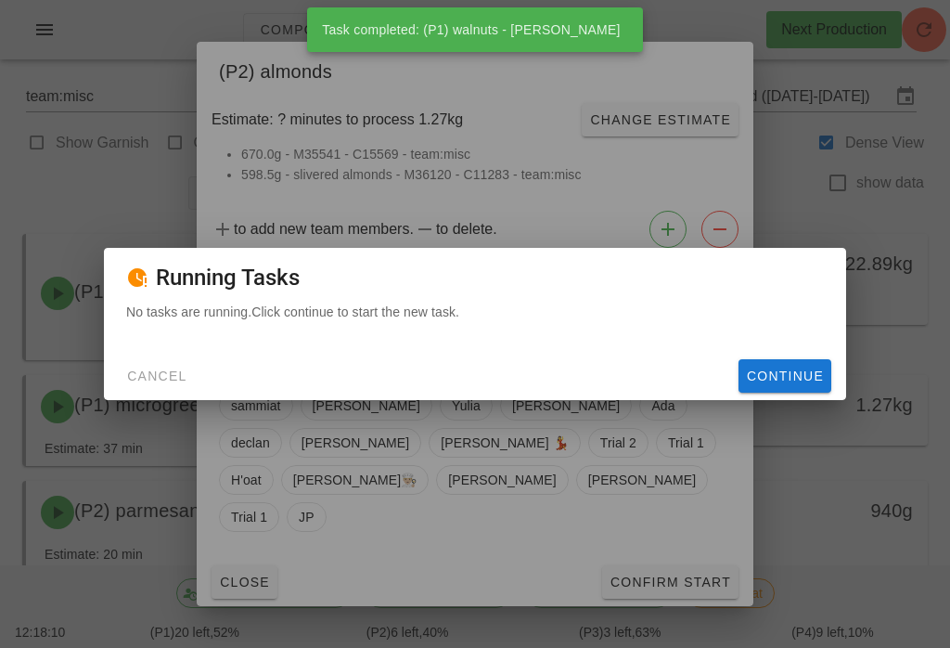
click at [771, 365] on button "Continue" at bounding box center [784, 375] width 93 height 33
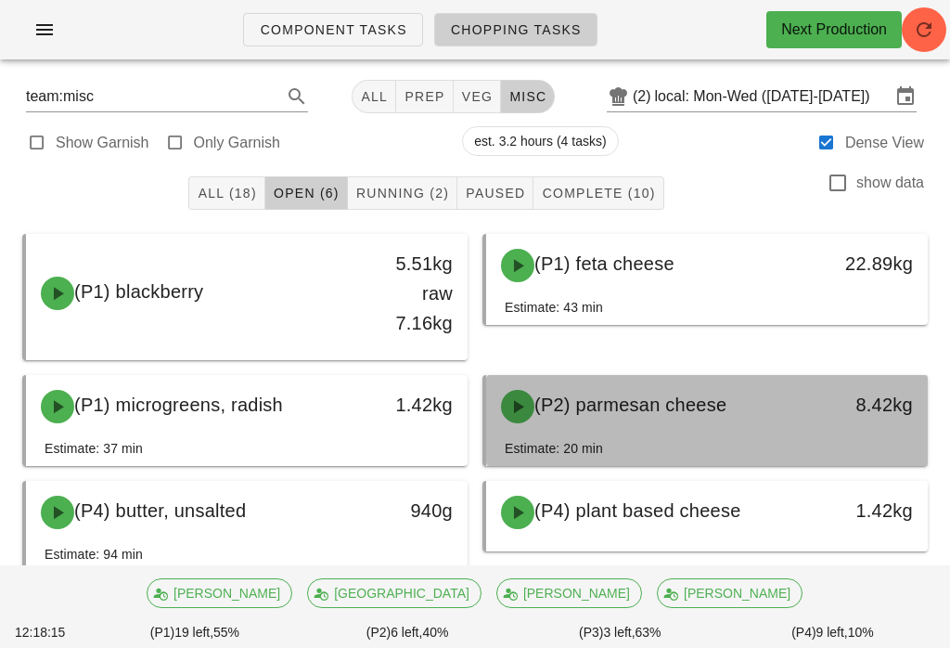
click at [646, 394] on span "(P2) parmesan cheese" at bounding box center [630, 404] width 192 height 20
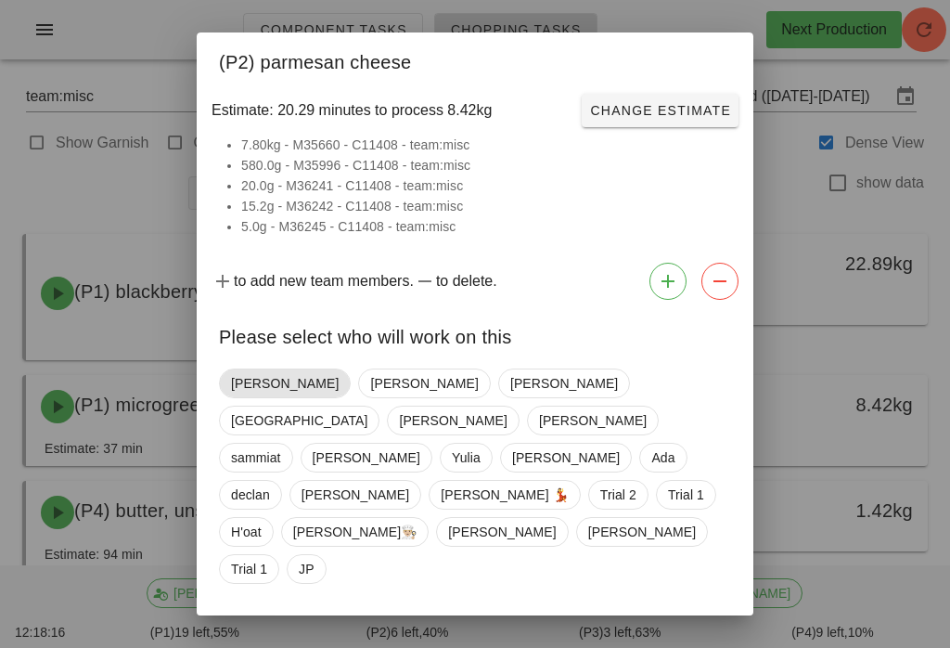
click at [229, 386] on span "[PERSON_NAME]" at bounding box center [285, 383] width 132 height 30
click at [642, 626] on span "Confirm Start" at bounding box center [670, 633] width 122 height 15
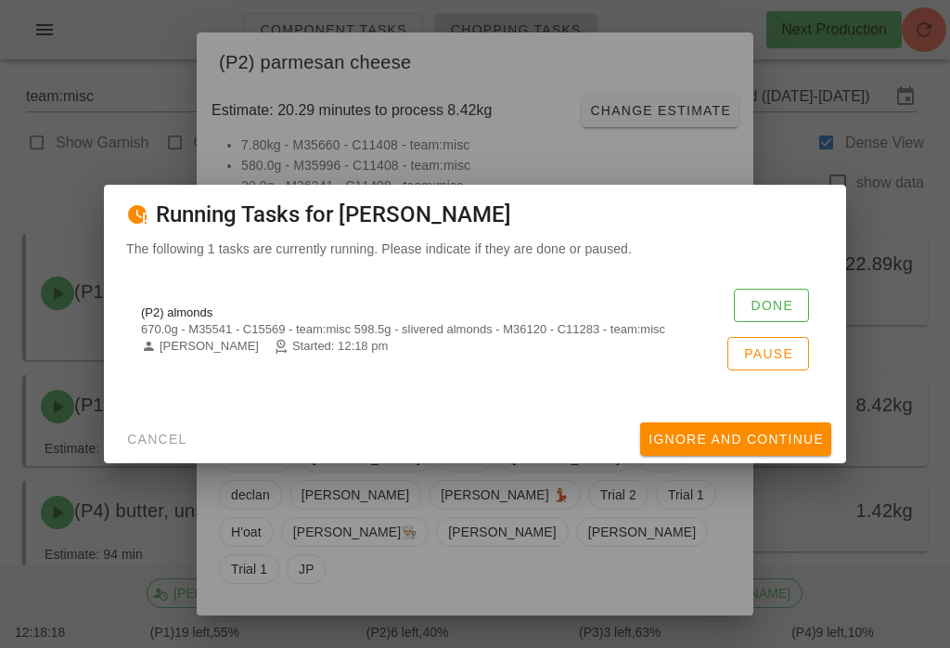
click at [750, 304] on span "Done" at bounding box center [772, 305] width 44 height 15
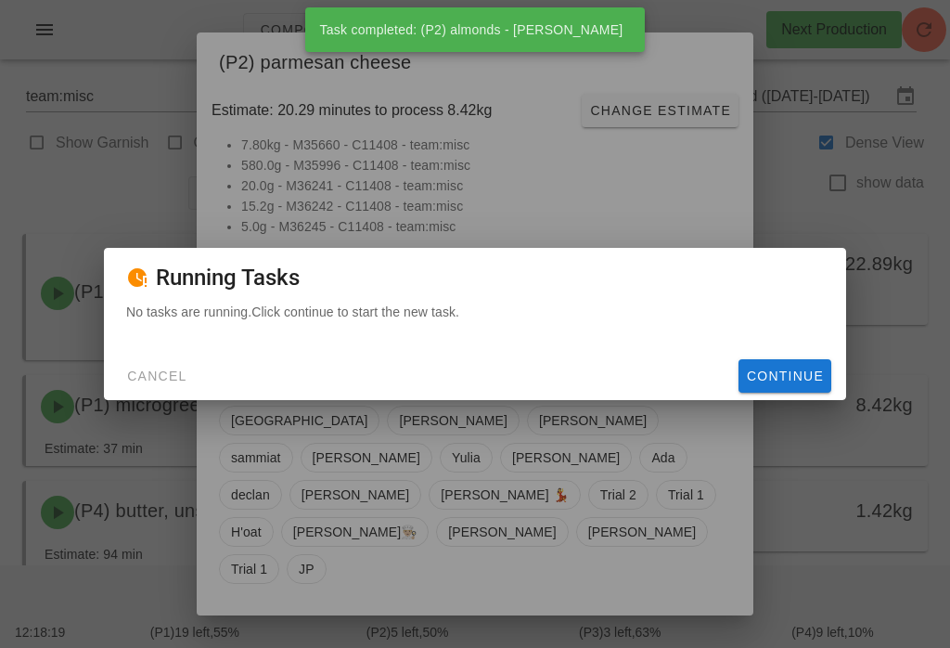
click at [780, 348] on div "No tasks are running. Click continue to start the new task." at bounding box center [475, 326] width 742 height 50
click at [806, 368] on span "Continue" at bounding box center [785, 375] width 78 height 15
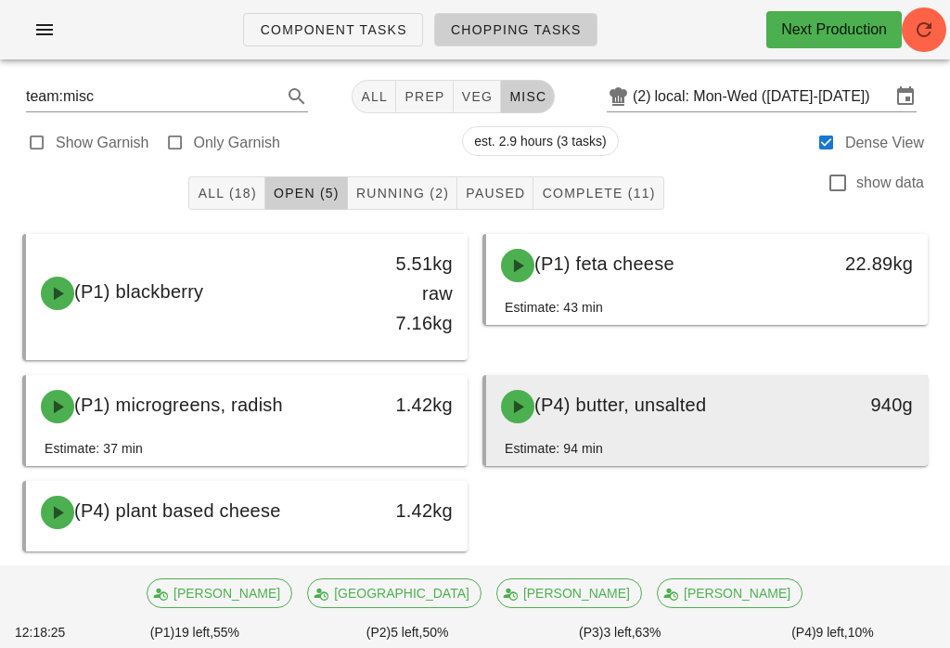
click at [561, 427] on div "(P4) butter, unsalted" at bounding box center [653, 406] width 326 height 56
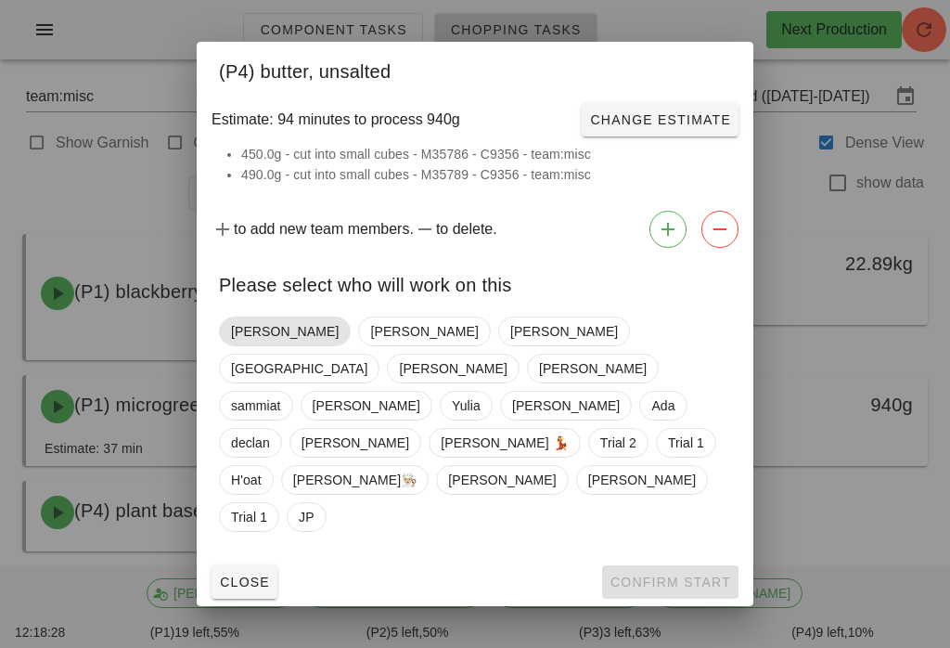
click at [225, 346] on span "[PERSON_NAME]" at bounding box center [285, 331] width 132 height 30
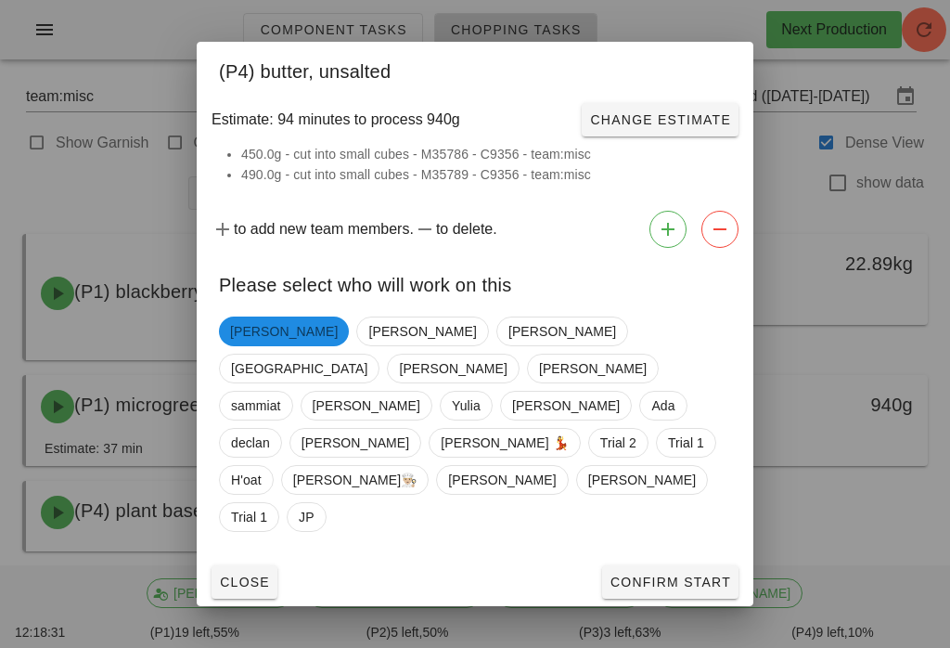
click at [645, 558] on div "Close Confirm Start" at bounding box center [475, 582] width 557 height 48
click at [635, 574] on span "Confirm Start" at bounding box center [670, 581] width 122 height 15
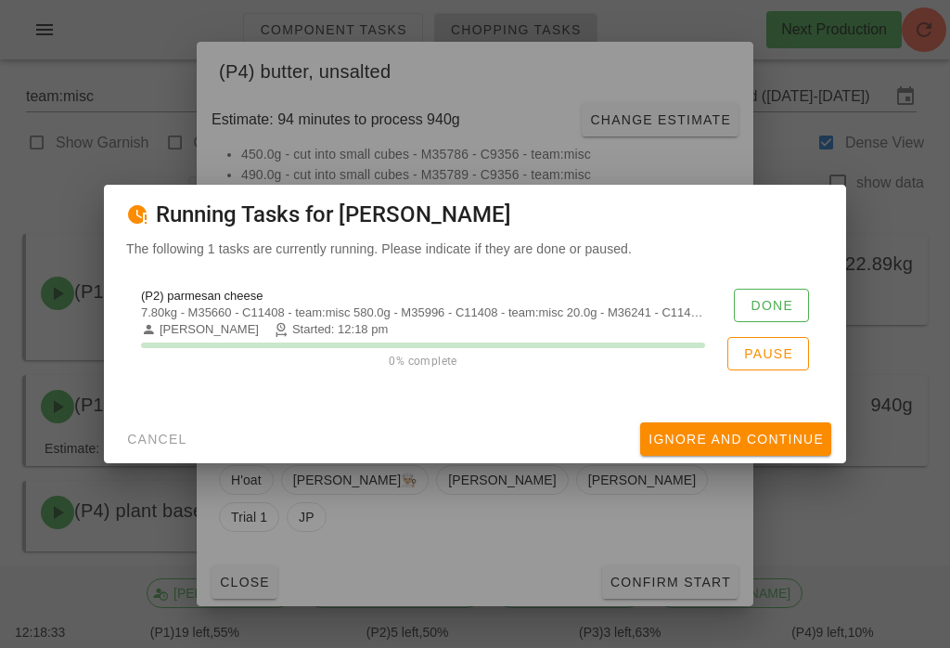
click at [773, 289] on button "Done" at bounding box center [771, 305] width 75 height 33
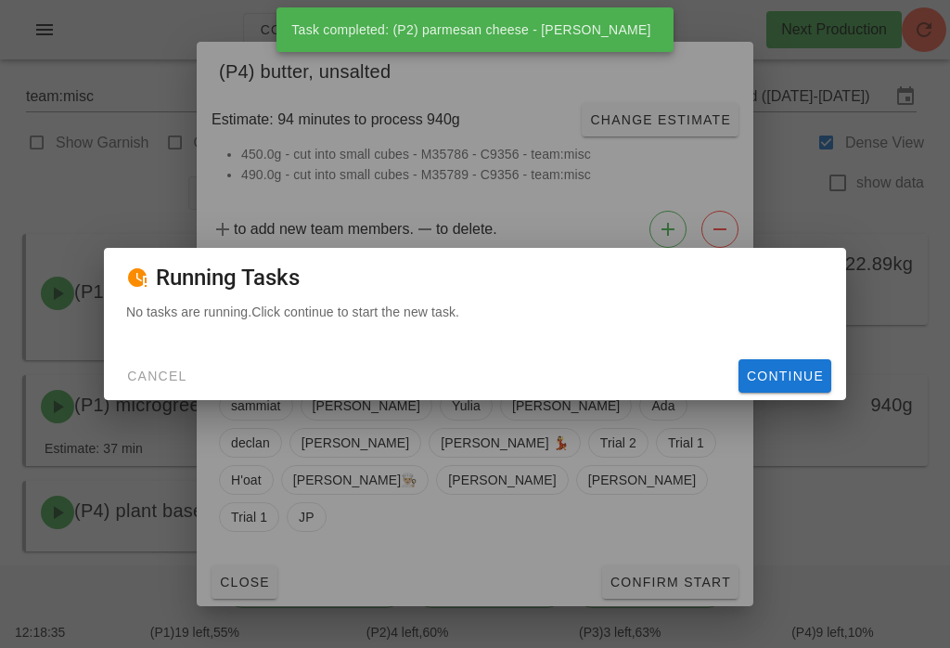
click at [786, 390] on button "Continue" at bounding box center [784, 375] width 93 height 33
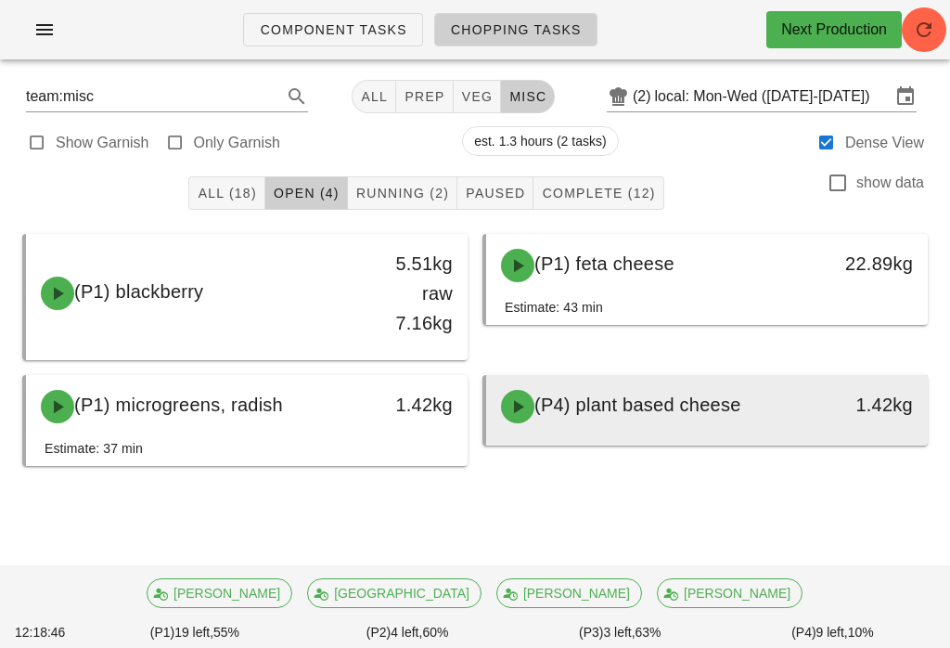
click at [595, 380] on div "(P4) plant based cheese" at bounding box center [653, 406] width 326 height 56
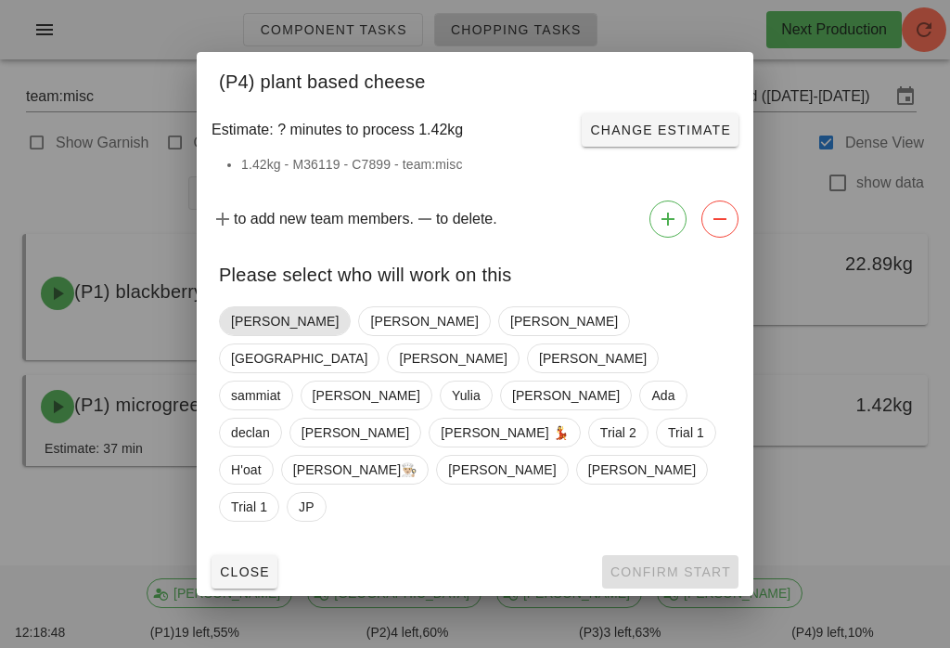
click at [226, 336] on span "[PERSON_NAME]" at bounding box center [285, 321] width 132 height 30
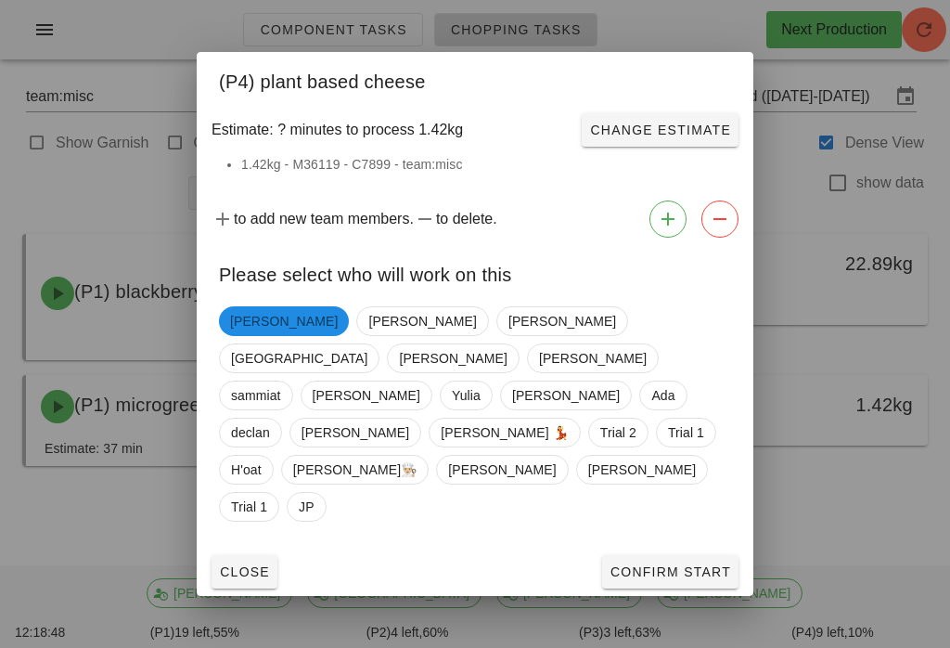
click at [626, 547] on div "Close Confirm Start" at bounding box center [475, 571] width 557 height 48
click at [663, 564] on span "Confirm Start" at bounding box center [670, 571] width 122 height 15
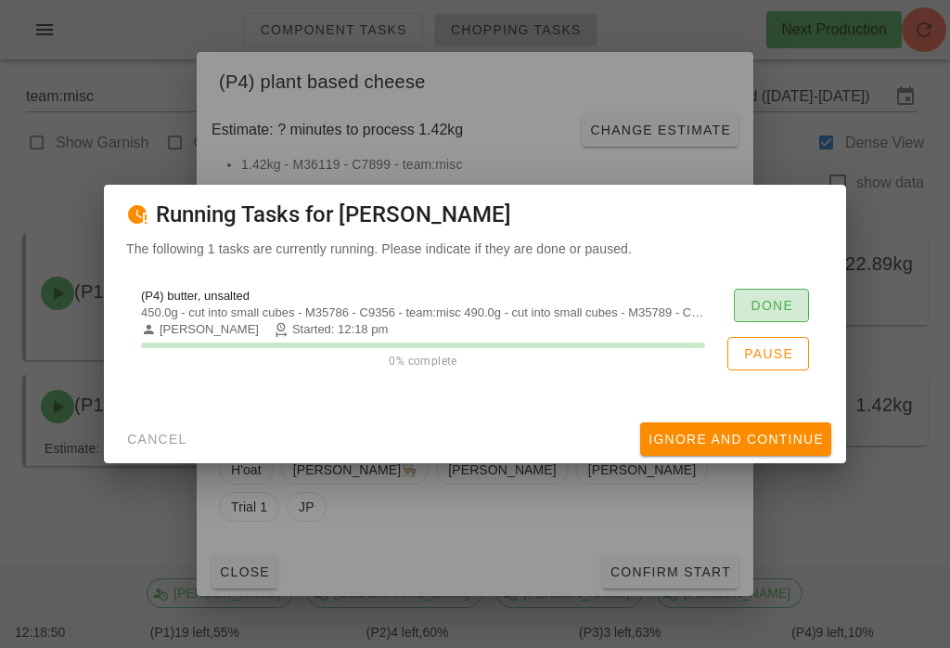
click at [765, 307] on span "Done" at bounding box center [772, 305] width 44 height 15
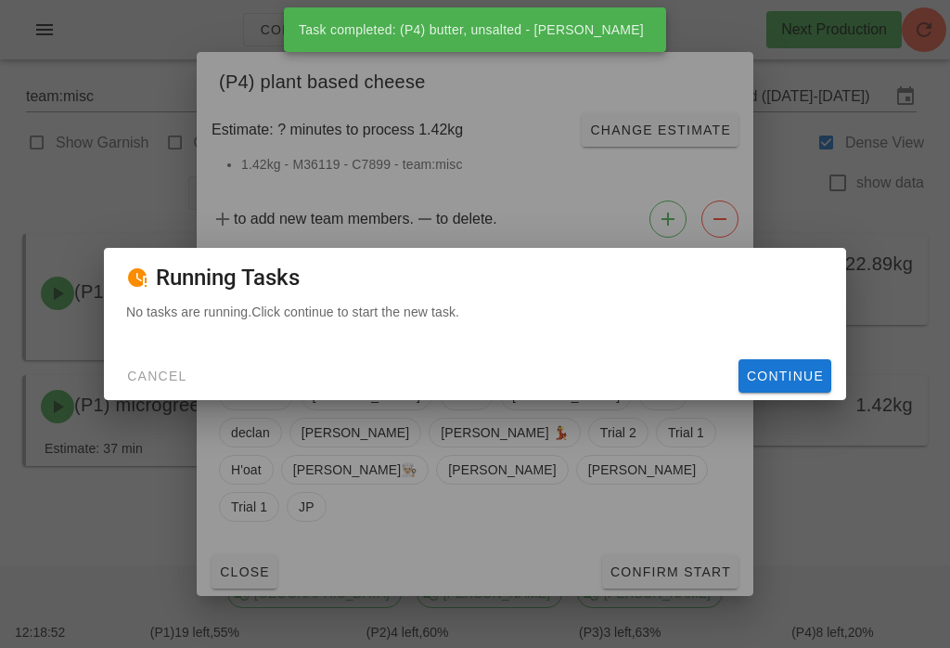
click at [787, 378] on span "Continue" at bounding box center [785, 375] width 78 height 15
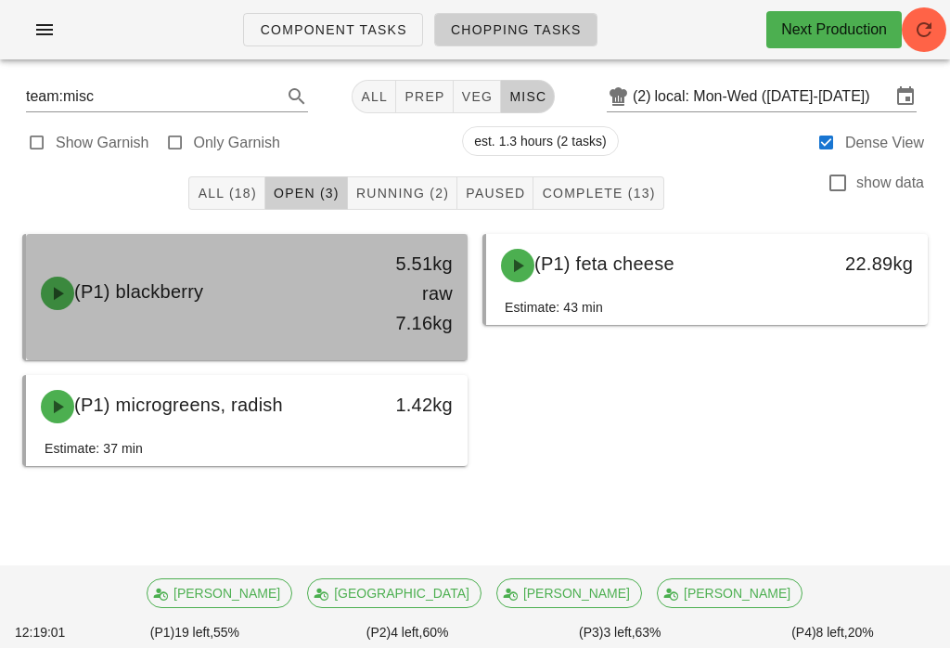
click at [79, 273] on div "(P1) blackberry" at bounding box center [193, 293] width 326 height 56
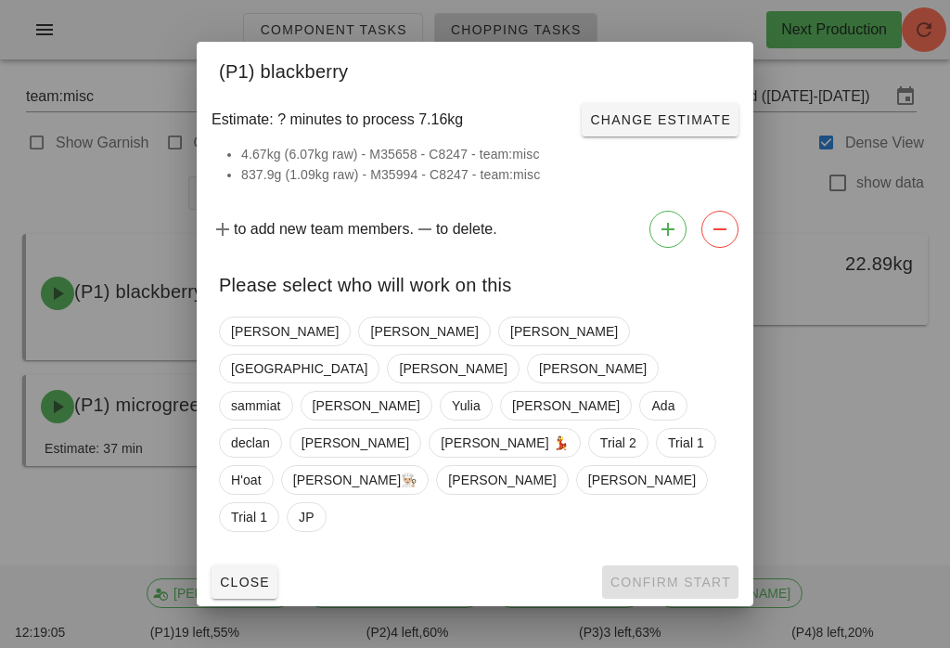
click at [130, 509] on div at bounding box center [475, 324] width 950 height 648
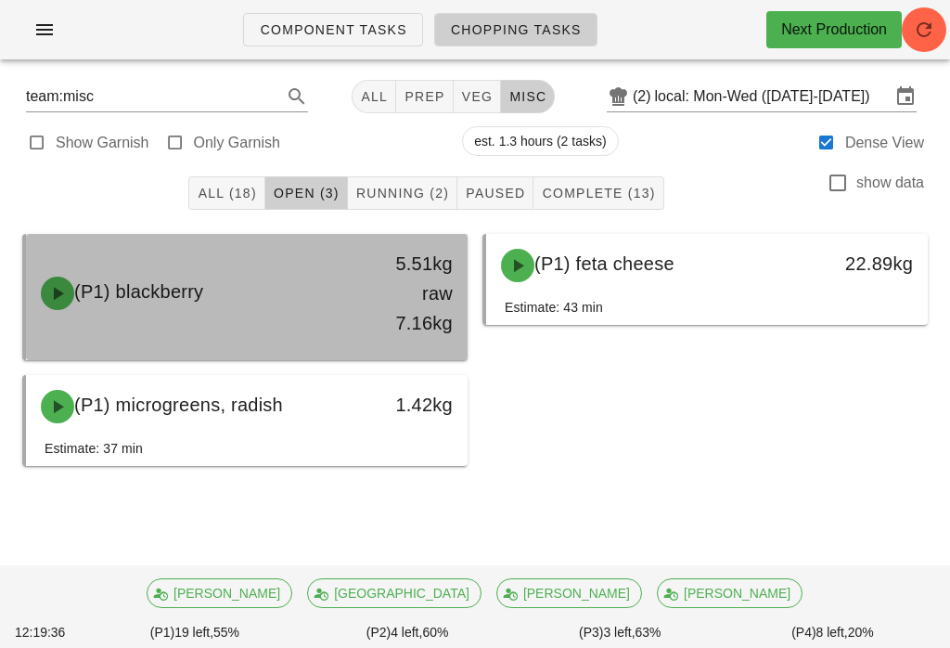
click at [199, 286] on span "(P1) blackberry" at bounding box center [138, 291] width 129 height 20
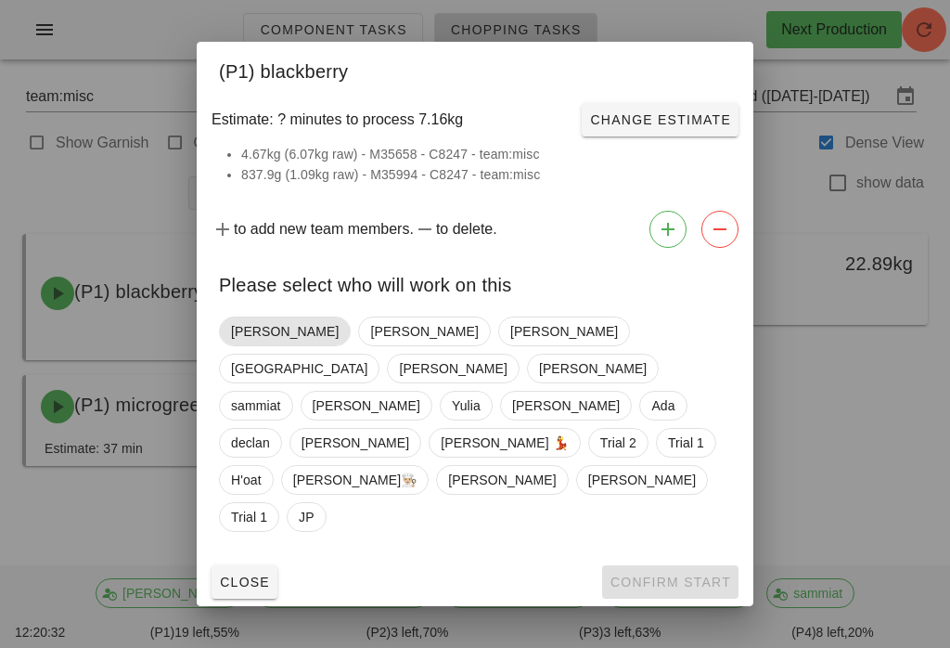
click at [243, 345] on span "[PERSON_NAME]" at bounding box center [285, 331] width 108 height 28
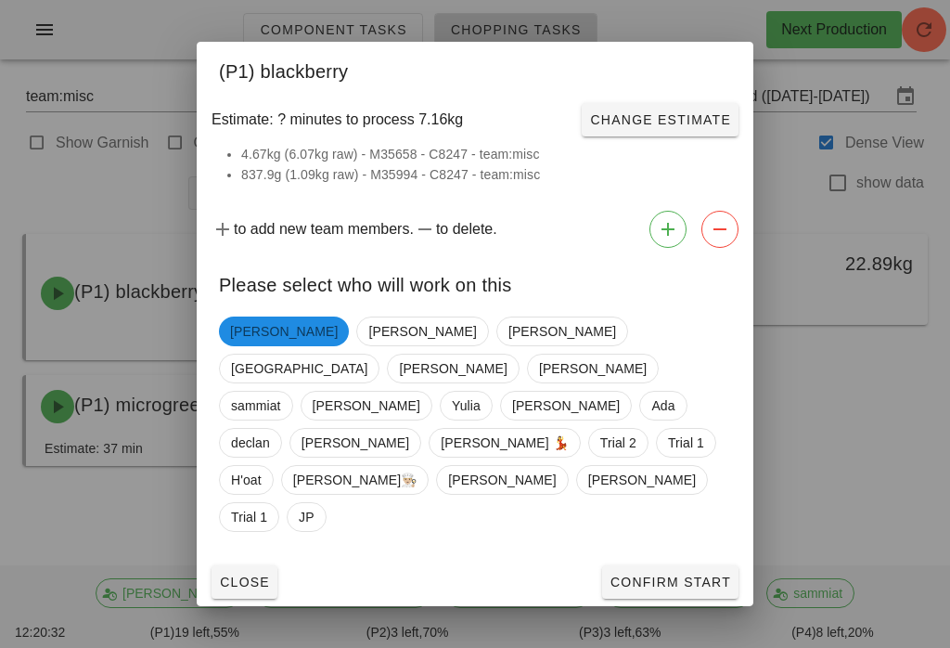
click at [690, 565] on button "Confirm Start" at bounding box center [670, 581] width 136 height 33
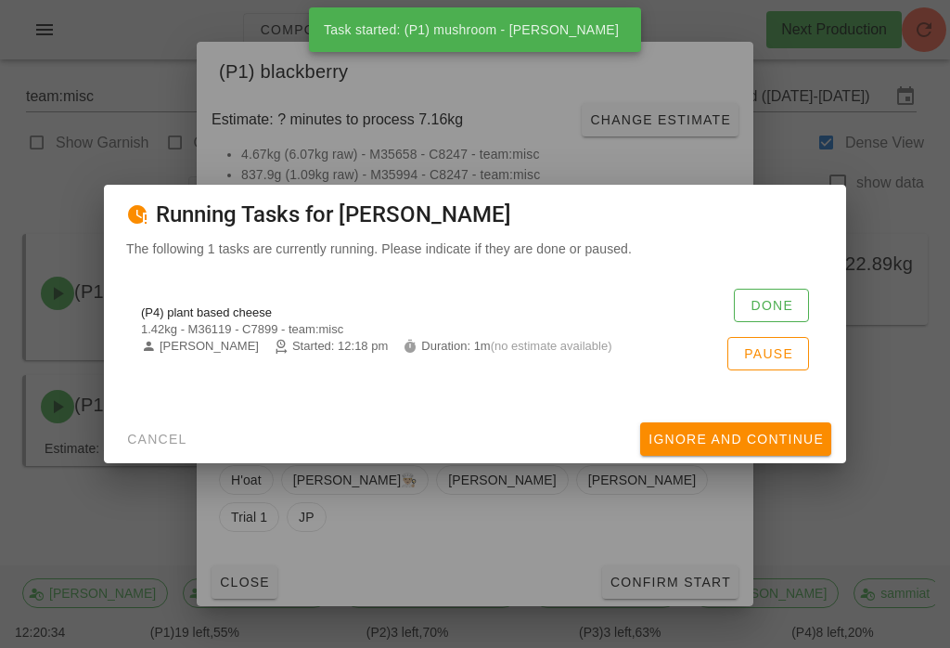
click at [780, 283] on div "(P4) plant based cheese 1.42kg - M36119 - C7899 - team:misc [PERSON_NAME] Start…" at bounding box center [475, 329] width 698 height 104
click at [793, 302] on button "Done" at bounding box center [771, 305] width 75 height 33
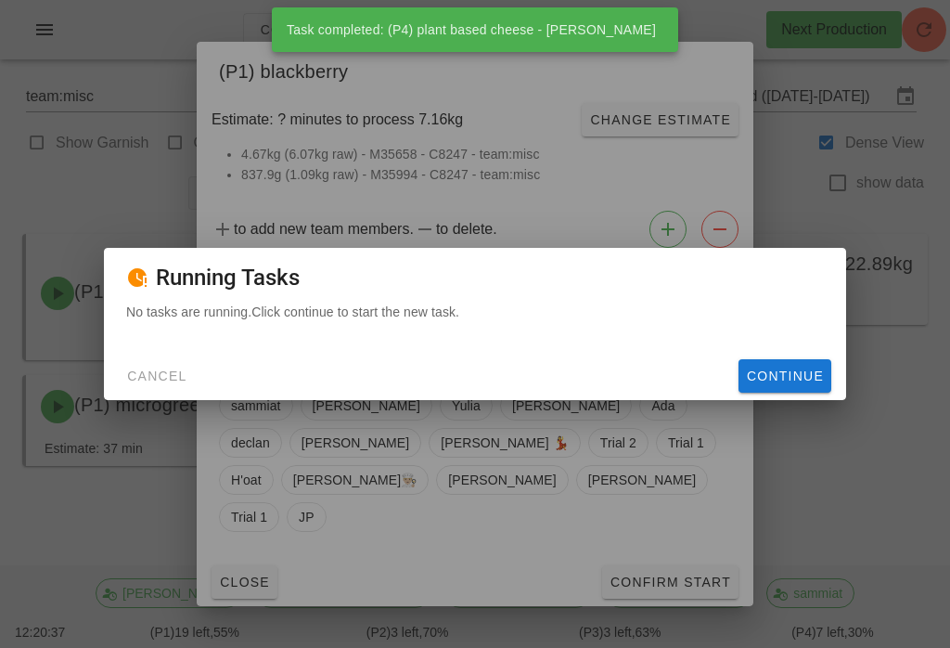
click at [791, 378] on span "Continue" at bounding box center [785, 375] width 78 height 15
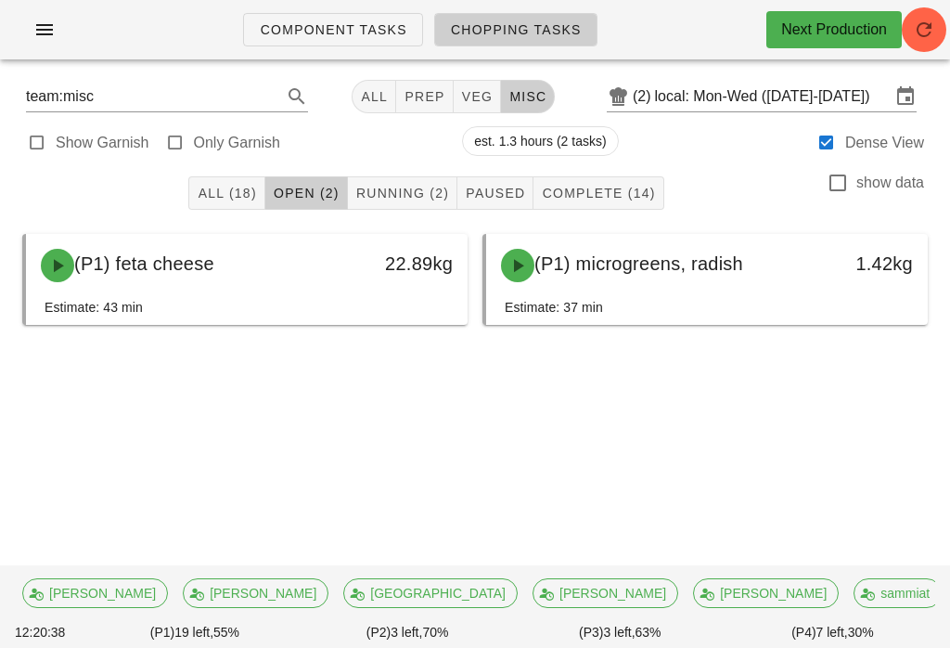
click at [621, 183] on button "Complete (14)" at bounding box center [598, 192] width 130 height 33
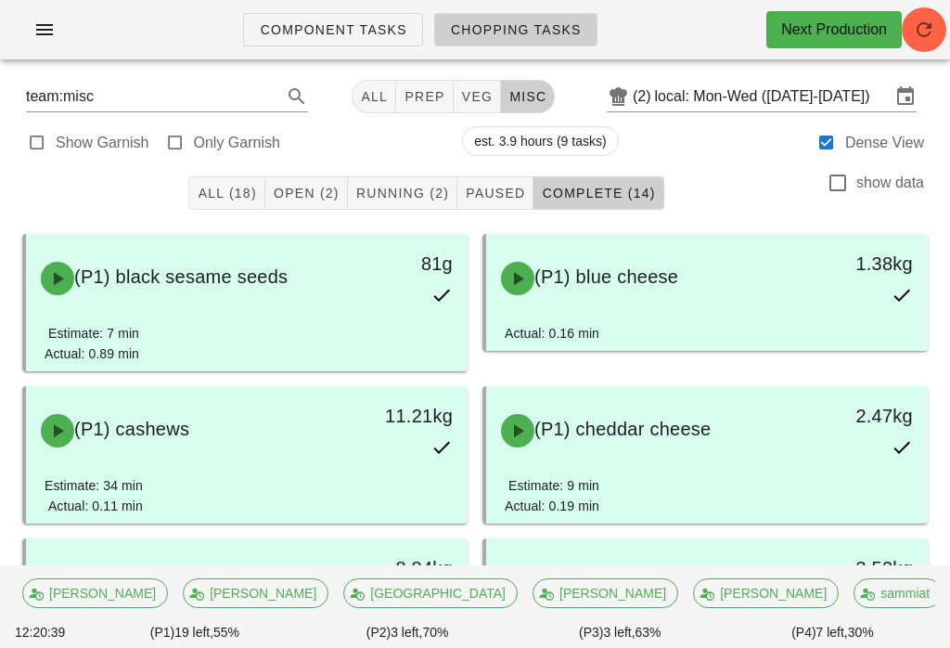
click at [428, 176] on button "Running (2)" at bounding box center [402, 192] width 109 height 33
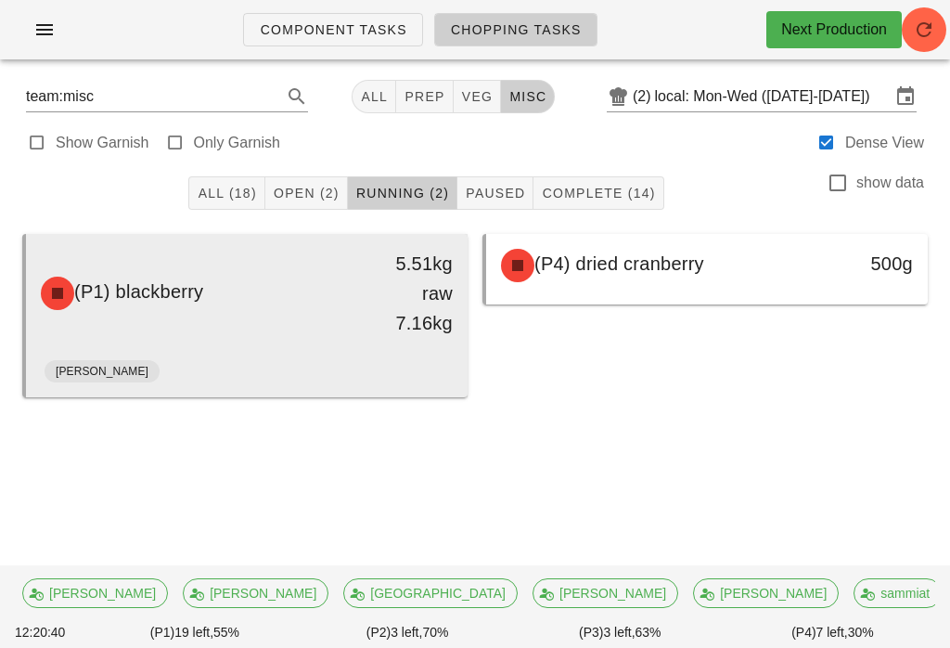
click at [388, 318] on div "5.51kg raw 7.16kg" at bounding box center [409, 293] width 86 height 89
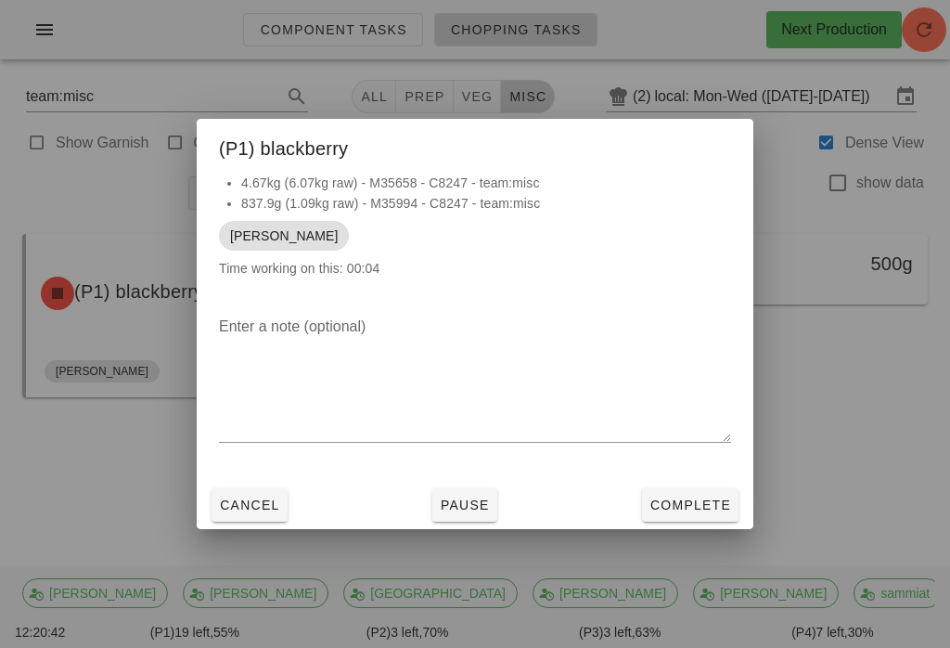
click at [675, 490] on button "Complete" at bounding box center [690, 504] width 96 height 33
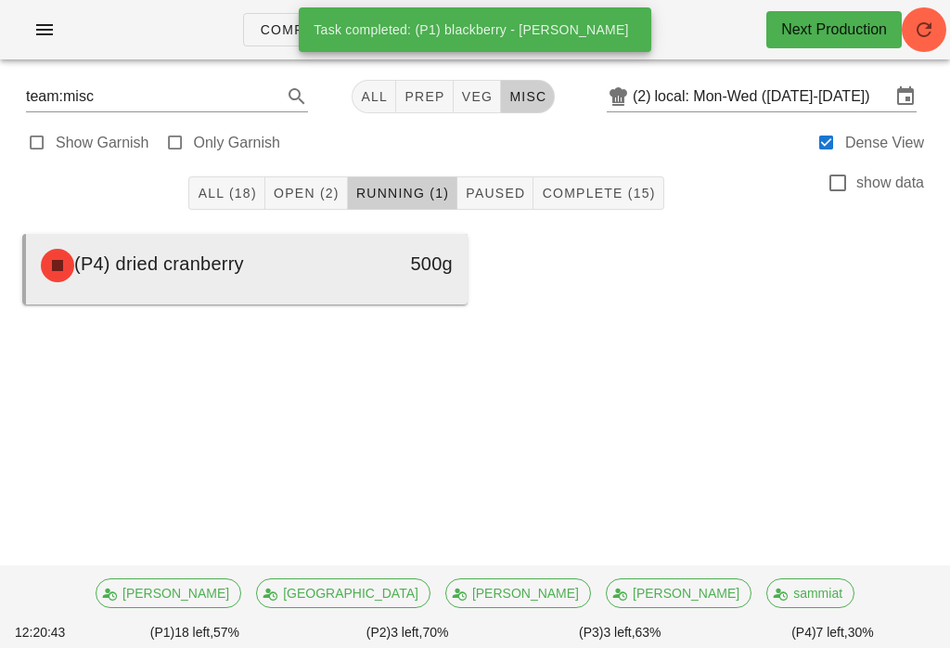
click at [278, 261] on div "(P4) dried cranberry" at bounding box center [193, 265] width 326 height 56
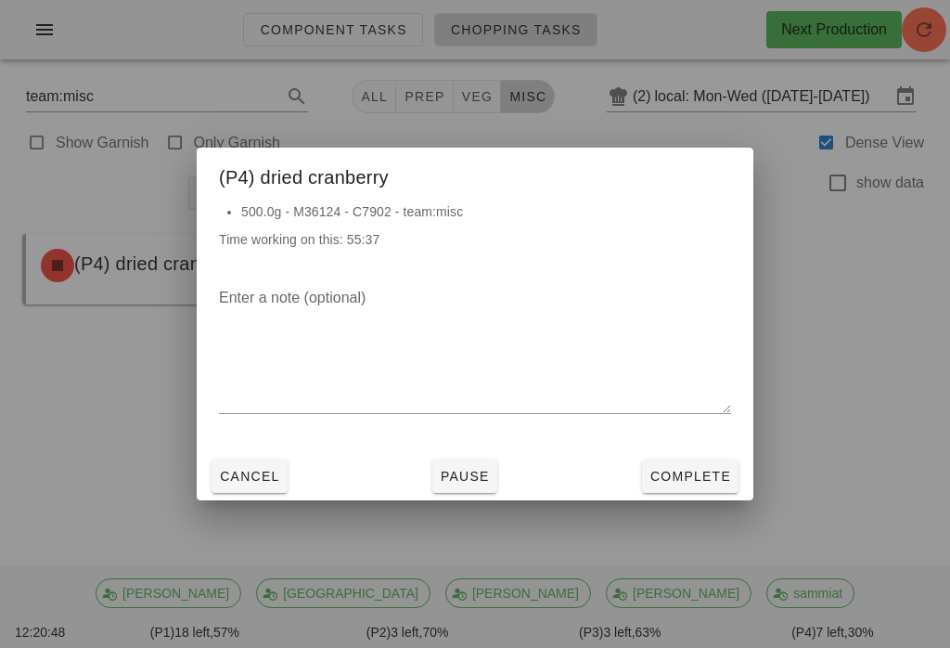
click at [702, 480] on span "Complete" at bounding box center [690, 475] width 82 height 15
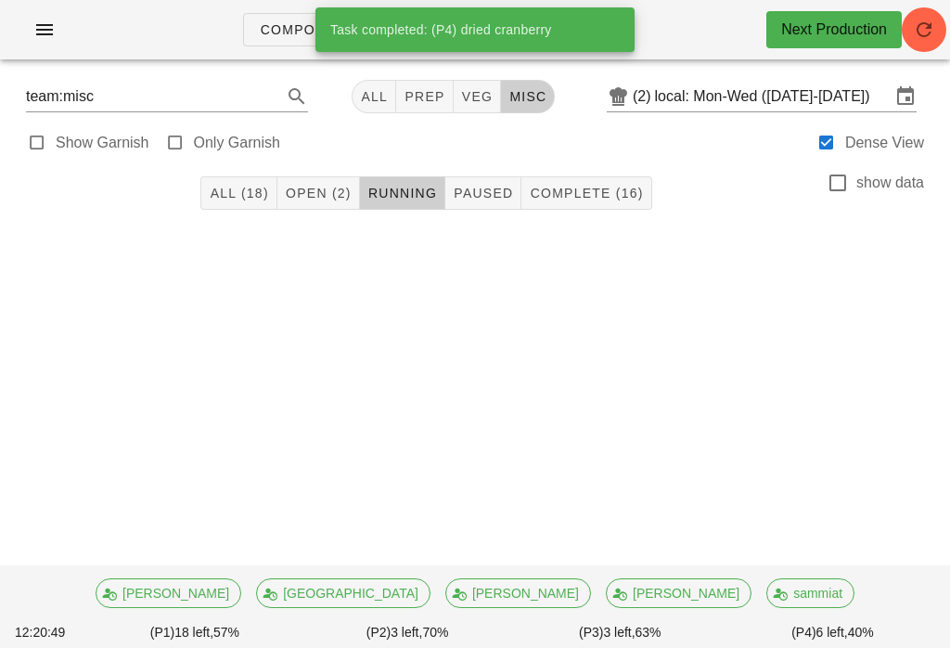
click at [335, 186] on span "Open (2)" at bounding box center [318, 193] width 67 height 15
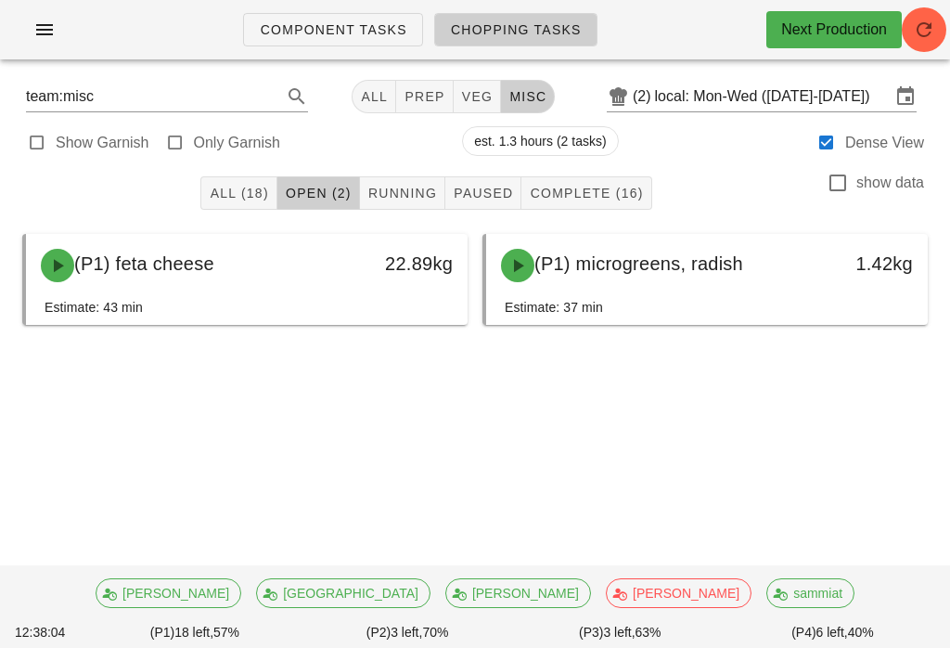
click at [403, 172] on div "All (18) Open (2) Running Paused Complete (16) show data" at bounding box center [475, 192] width 928 height 59
click at [394, 199] on span "Running" at bounding box center [402, 193] width 70 height 15
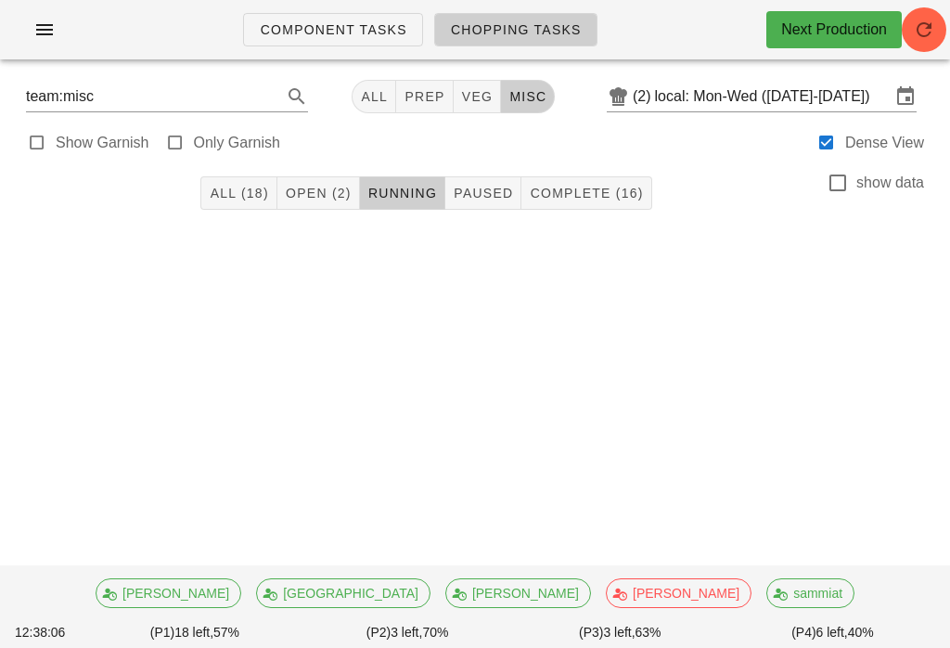
click at [461, 89] on span "veg" at bounding box center [477, 96] width 32 height 15
type input "team:veg"
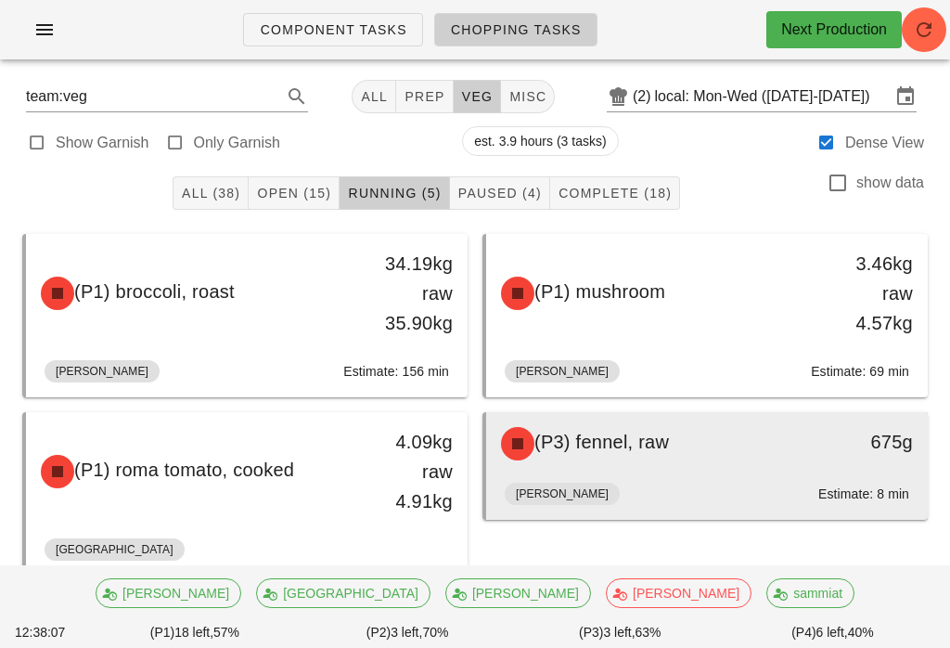
click at [684, 490] on div "[PERSON_NAME]: 8 min" at bounding box center [707, 497] width 404 height 45
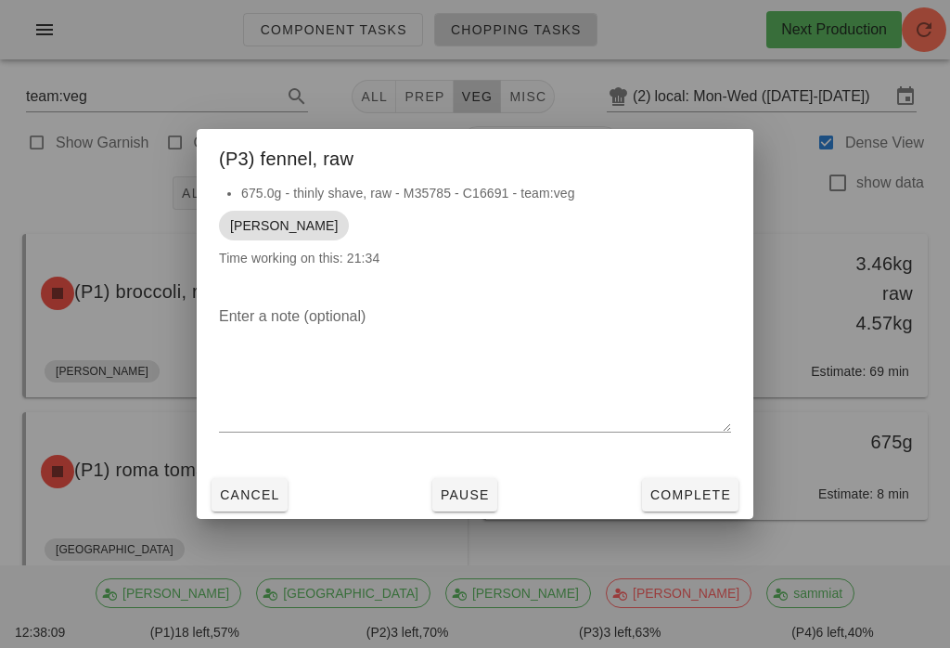
click at [703, 487] on span "Complete" at bounding box center [690, 494] width 82 height 15
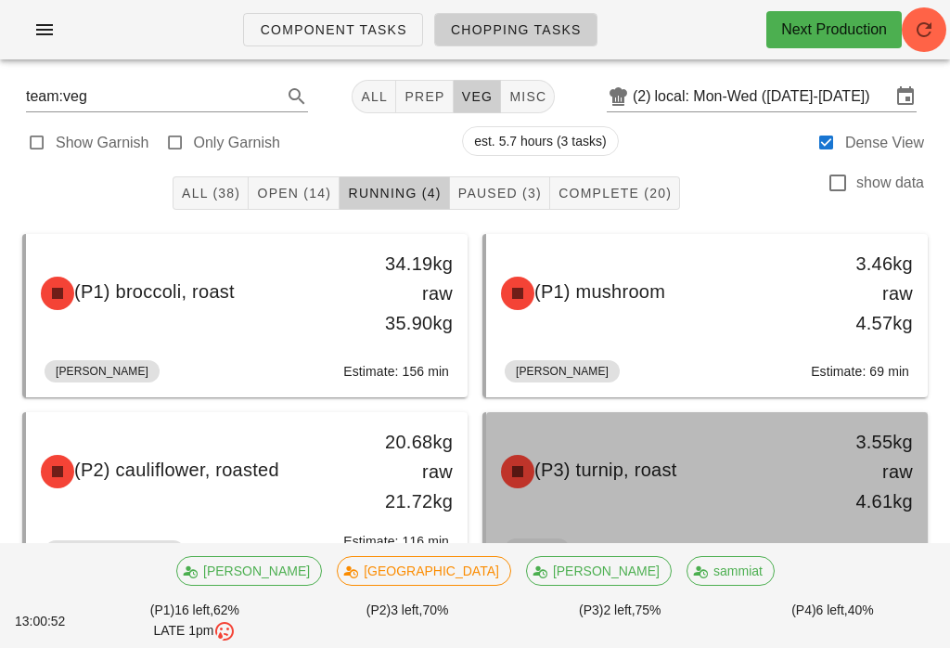
click at [647, 480] on span "(P3) turnip, roast" at bounding box center [605, 469] width 142 height 20
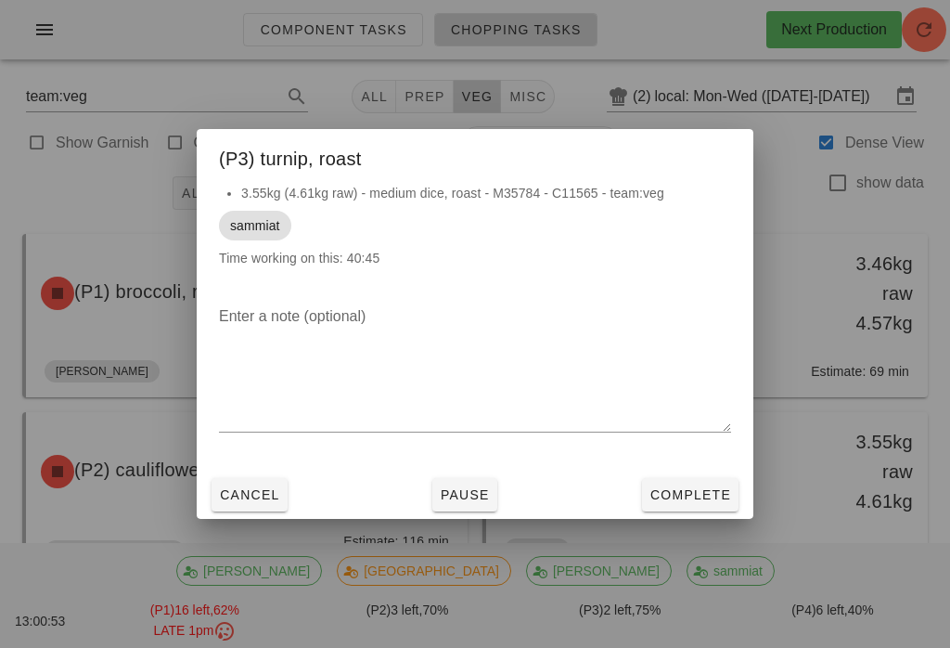
click at [683, 487] on span "Complete" at bounding box center [690, 494] width 82 height 15
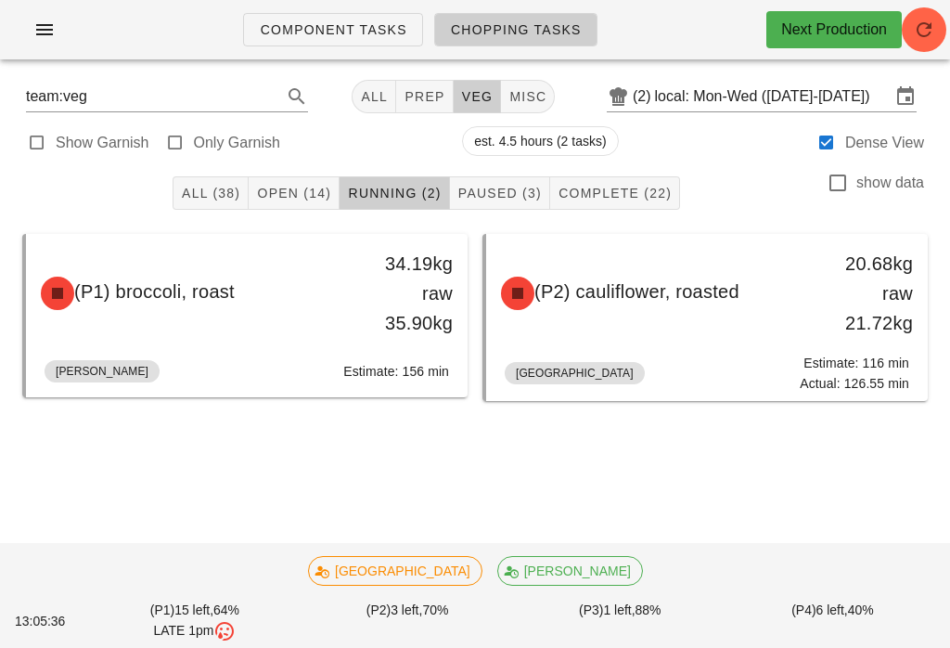
click at [329, 170] on div "All (38) Open (14) Running (2) Paused (3) Complete (22) show data" at bounding box center [475, 192] width 928 height 59
click at [319, 180] on button "Open (14)" at bounding box center [294, 192] width 91 height 33
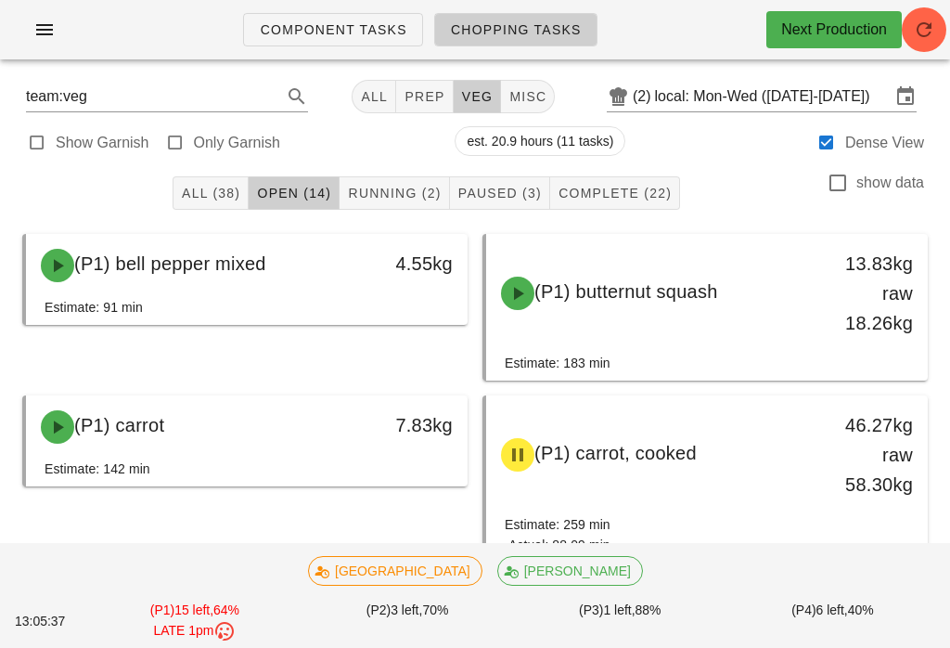
click at [294, 200] on span "Open (14)" at bounding box center [293, 193] width 75 height 15
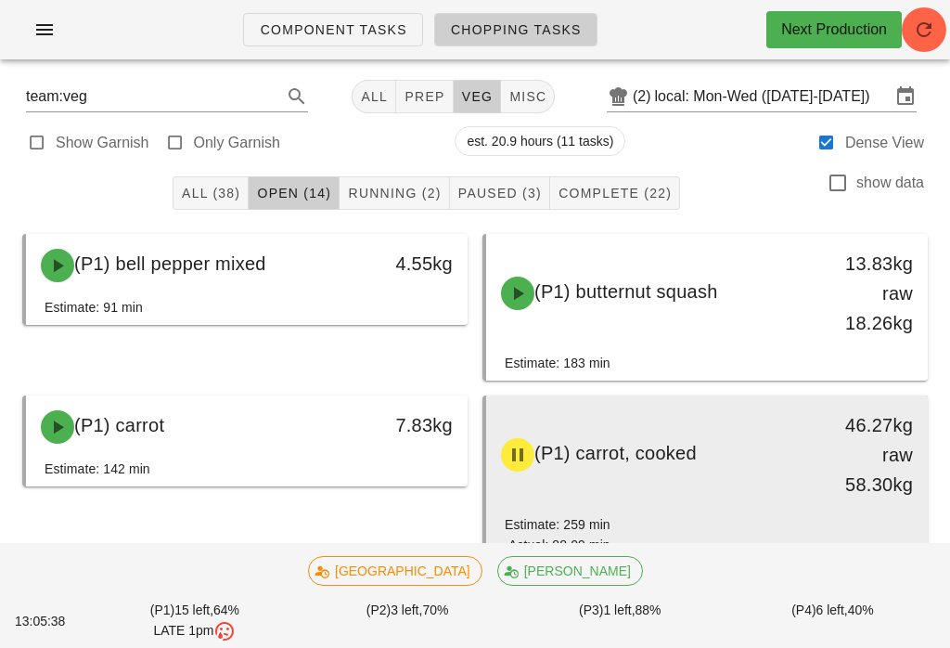
click at [642, 472] on div "(P1) carrot, cooked" at bounding box center [653, 455] width 326 height 56
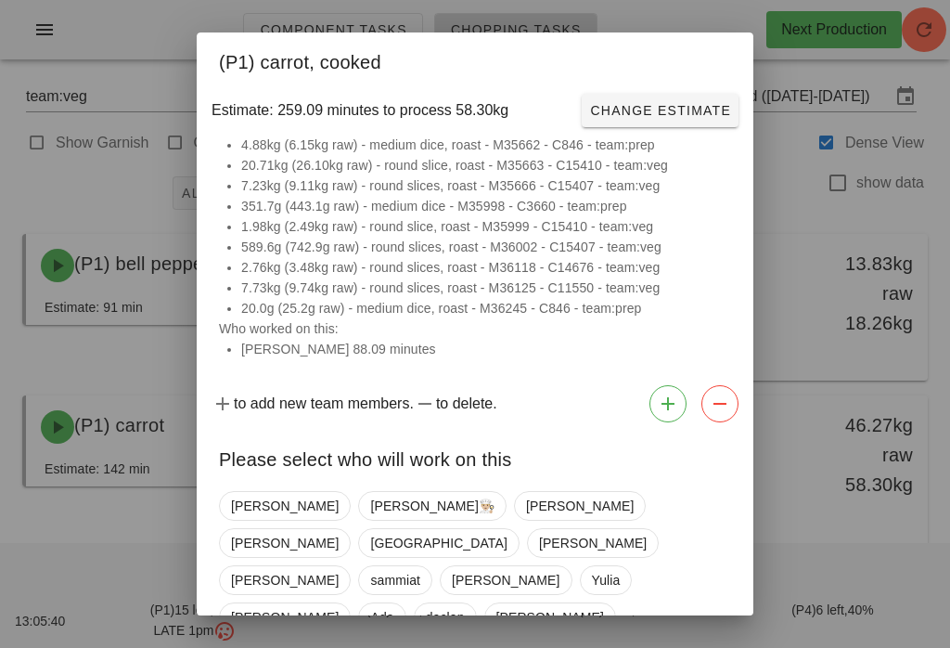
click at [642, 519] on div "[PERSON_NAME]👨🏼‍🍳 [PERSON_NAME] [PERSON_NAME] Milan [PERSON_NAME] [PERSON_NAME]…" at bounding box center [475, 598] width 512 height 230
click at [351, 565] on span "[PERSON_NAME]" at bounding box center [285, 580] width 132 height 30
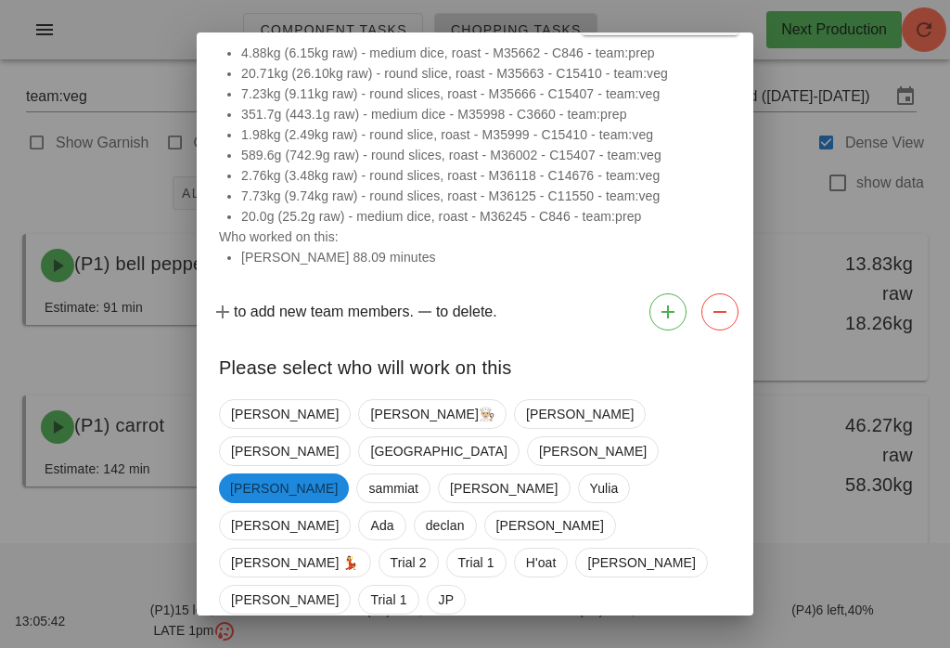
scroll to position [91, 0]
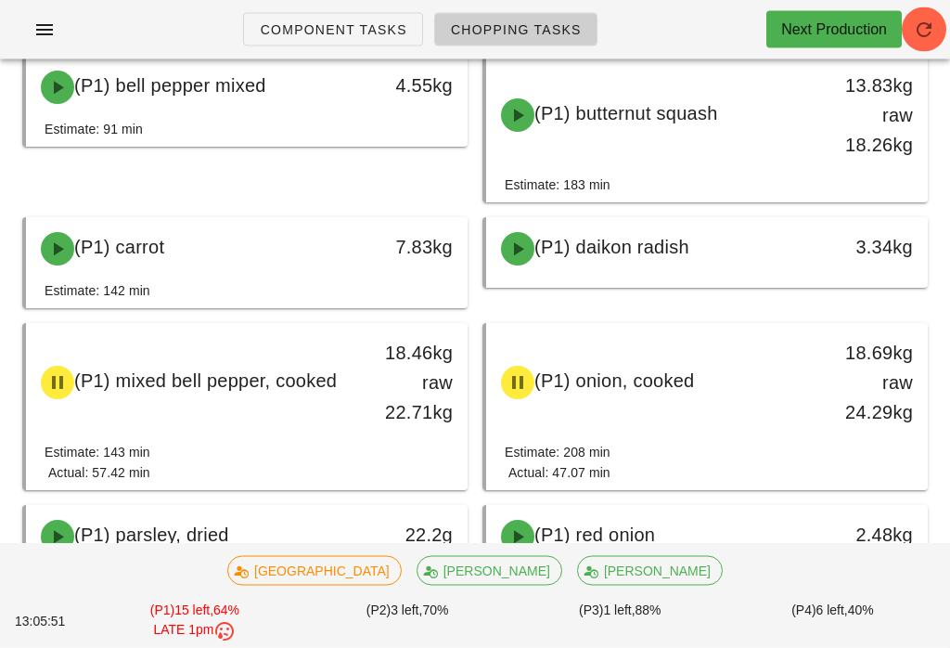
scroll to position [178, 0]
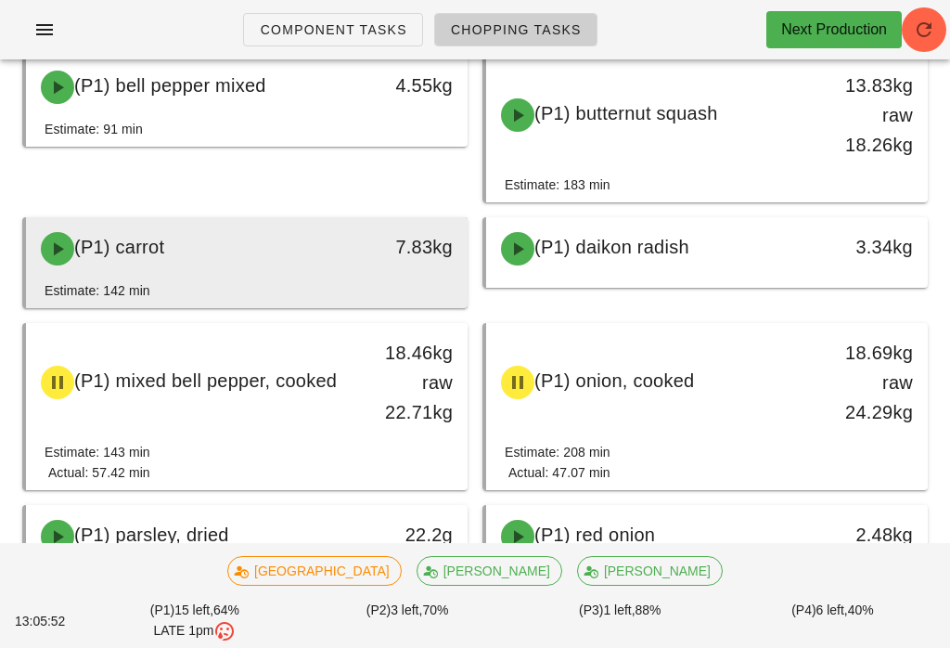
click at [403, 237] on div "7.83kg" at bounding box center [409, 247] width 86 height 30
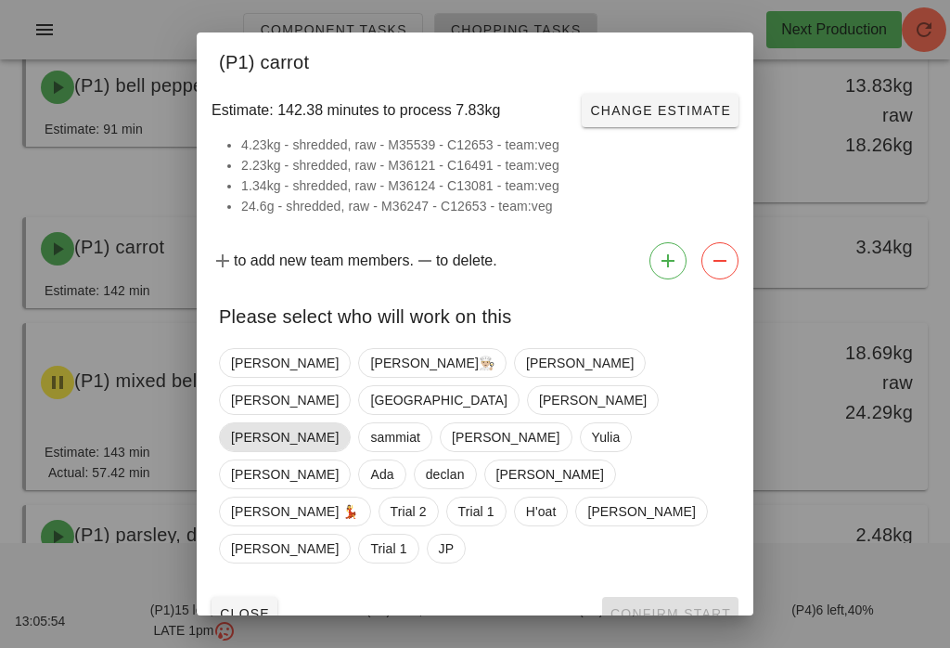
click at [351, 422] on span "[PERSON_NAME]" at bounding box center [285, 437] width 132 height 30
click at [668, 606] on span "Confirm Start" at bounding box center [670, 613] width 122 height 15
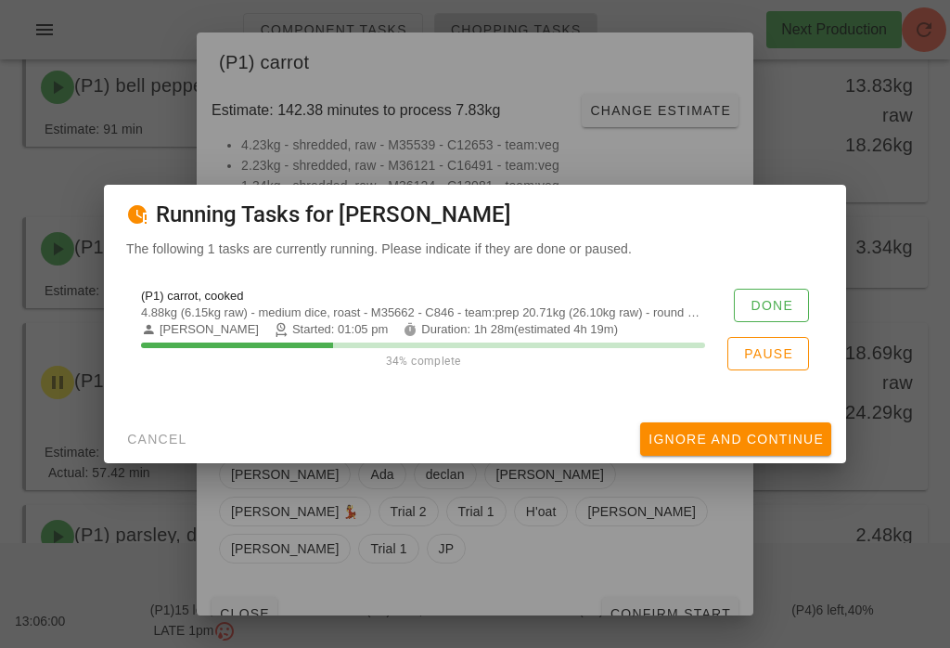
click at [638, 557] on div at bounding box center [475, 324] width 950 height 648
click at [621, 568] on div at bounding box center [475, 324] width 950 height 648
click at [171, 455] on button "Cancel" at bounding box center [157, 438] width 76 height 33
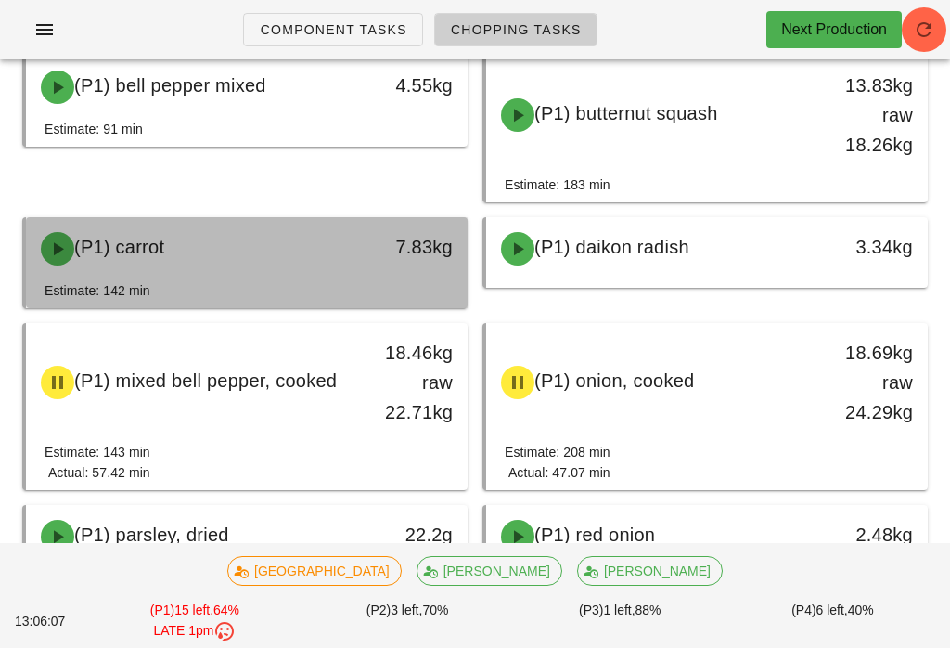
click at [361, 263] on div "7.83kg" at bounding box center [409, 249] width 109 height 56
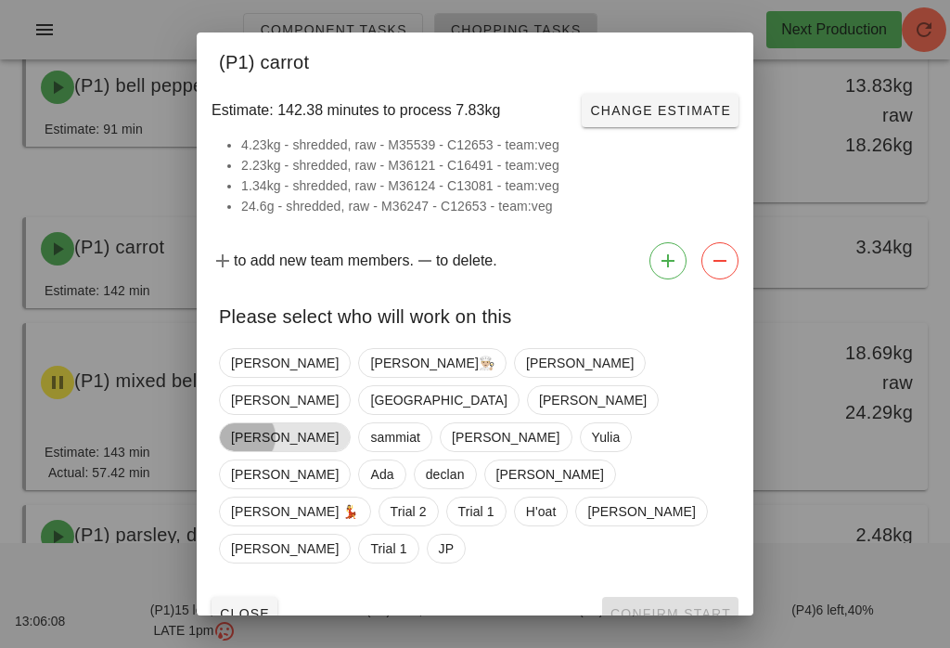
click at [339, 423] on span "[PERSON_NAME]" at bounding box center [285, 437] width 108 height 28
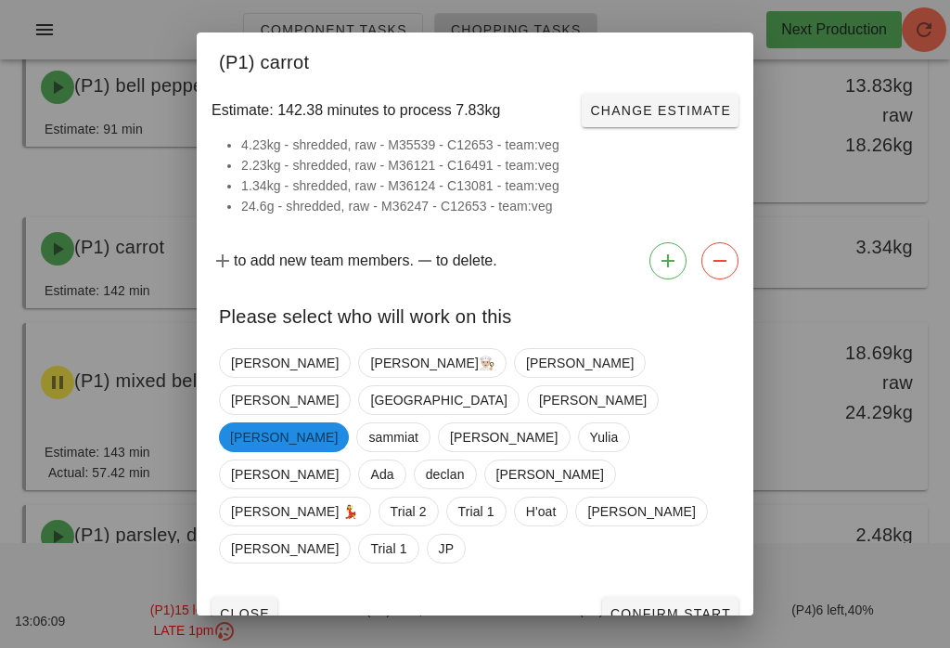
click at [694, 596] on button "Confirm Start" at bounding box center [670, 612] width 136 height 33
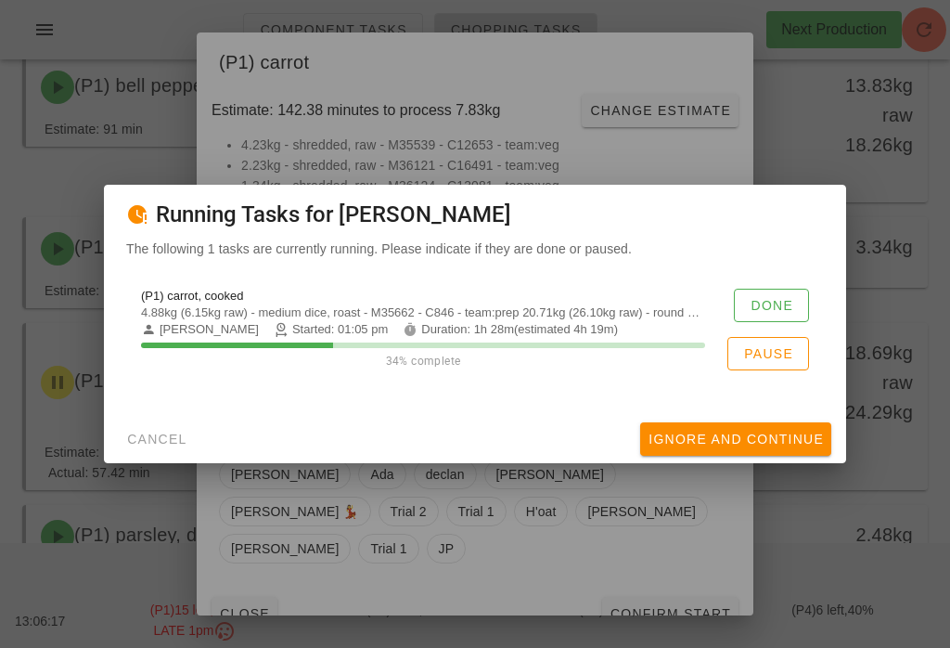
click at [802, 444] on span "Ignore And Continue" at bounding box center [736, 438] width 176 height 15
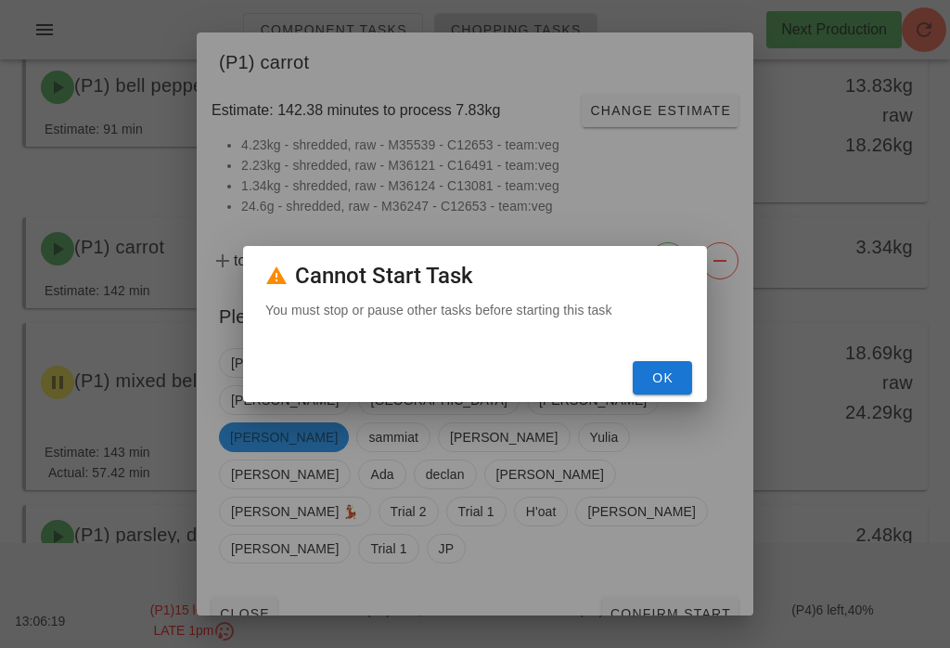
click at [645, 394] on button "OK" at bounding box center [662, 377] width 59 height 33
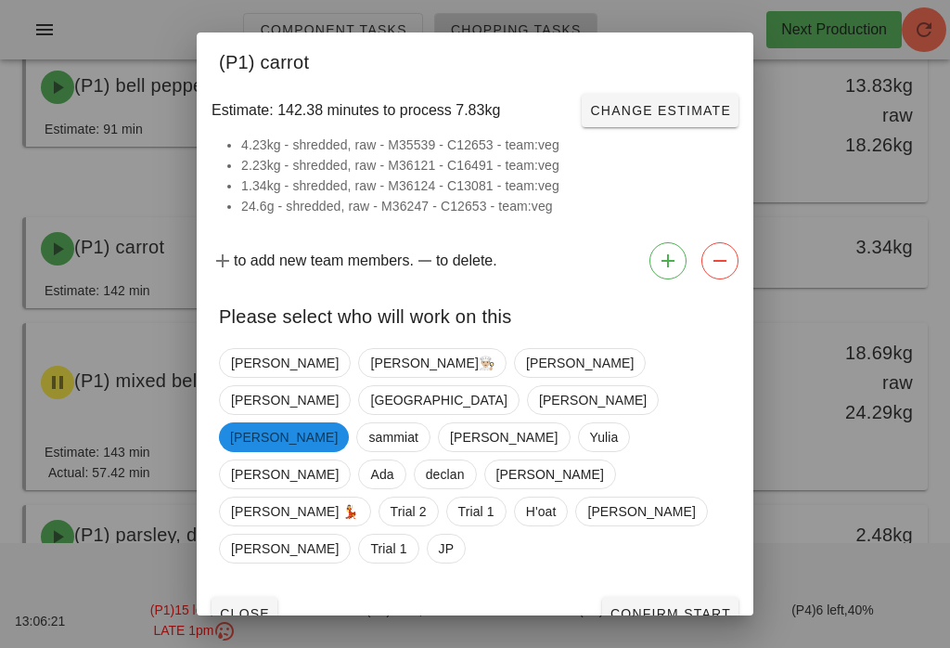
click at [238, 606] on span "Close" at bounding box center [244, 613] width 51 height 15
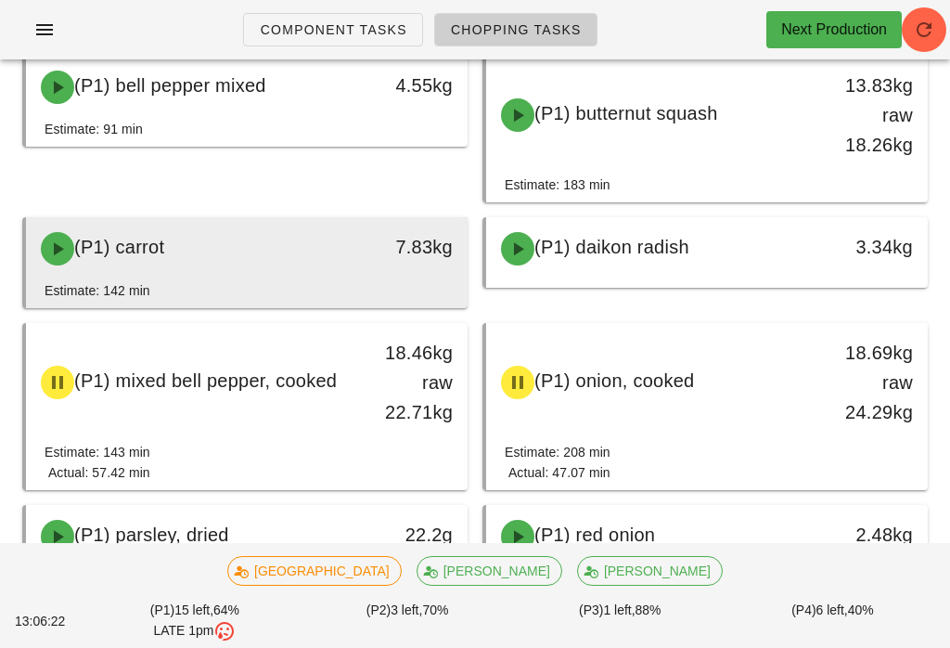
click at [409, 249] on div "7.83kg" at bounding box center [409, 247] width 86 height 30
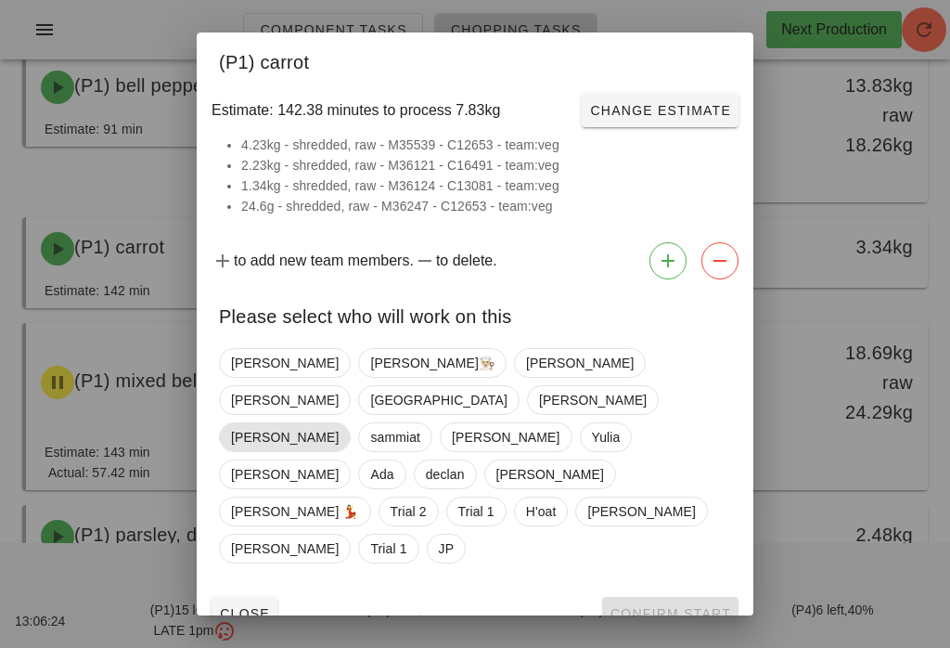
click at [351, 422] on span "[PERSON_NAME]" at bounding box center [285, 437] width 132 height 30
click at [680, 606] on span "Confirm Start" at bounding box center [670, 613] width 122 height 15
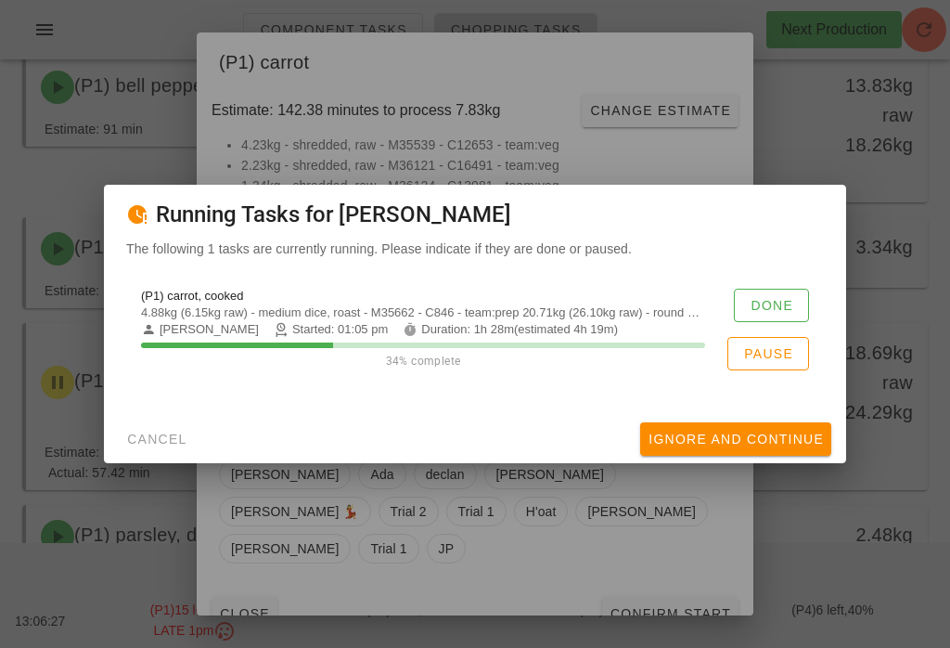
click at [142, 442] on button "Cancel" at bounding box center [157, 438] width 76 height 33
